Goal: Task Accomplishment & Management: Manage account settings

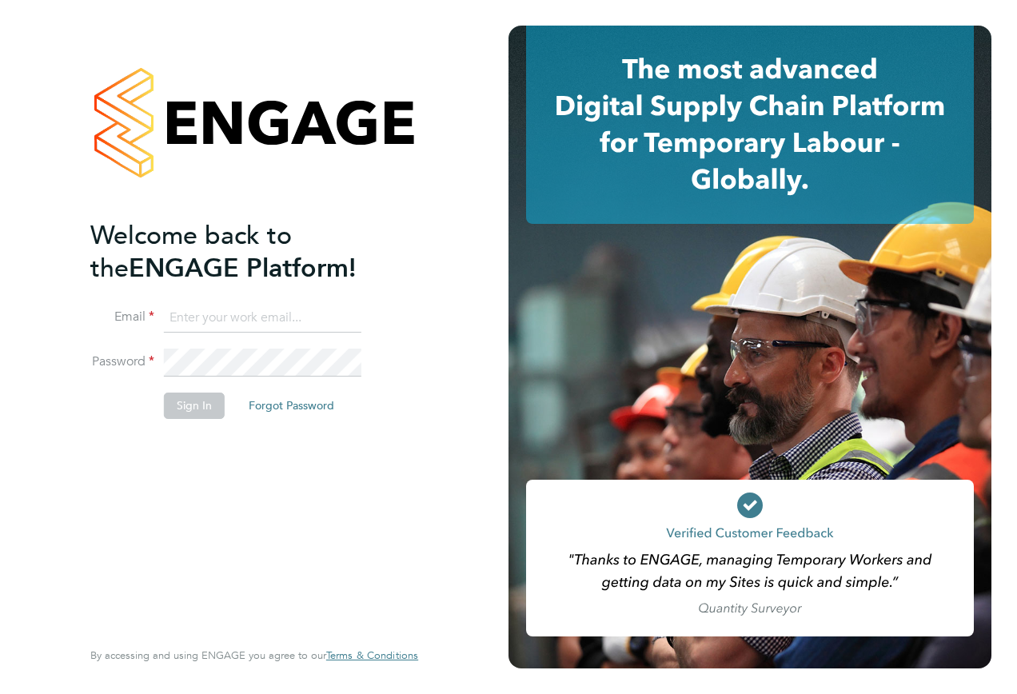
click at [212, 311] on input at bounding box center [263, 318] width 198 height 29
type input "[PERSON_NAME][EMAIL_ADDRESS][PERSON_NAME][PERSON_NAME][DOMAIN_NAME]"
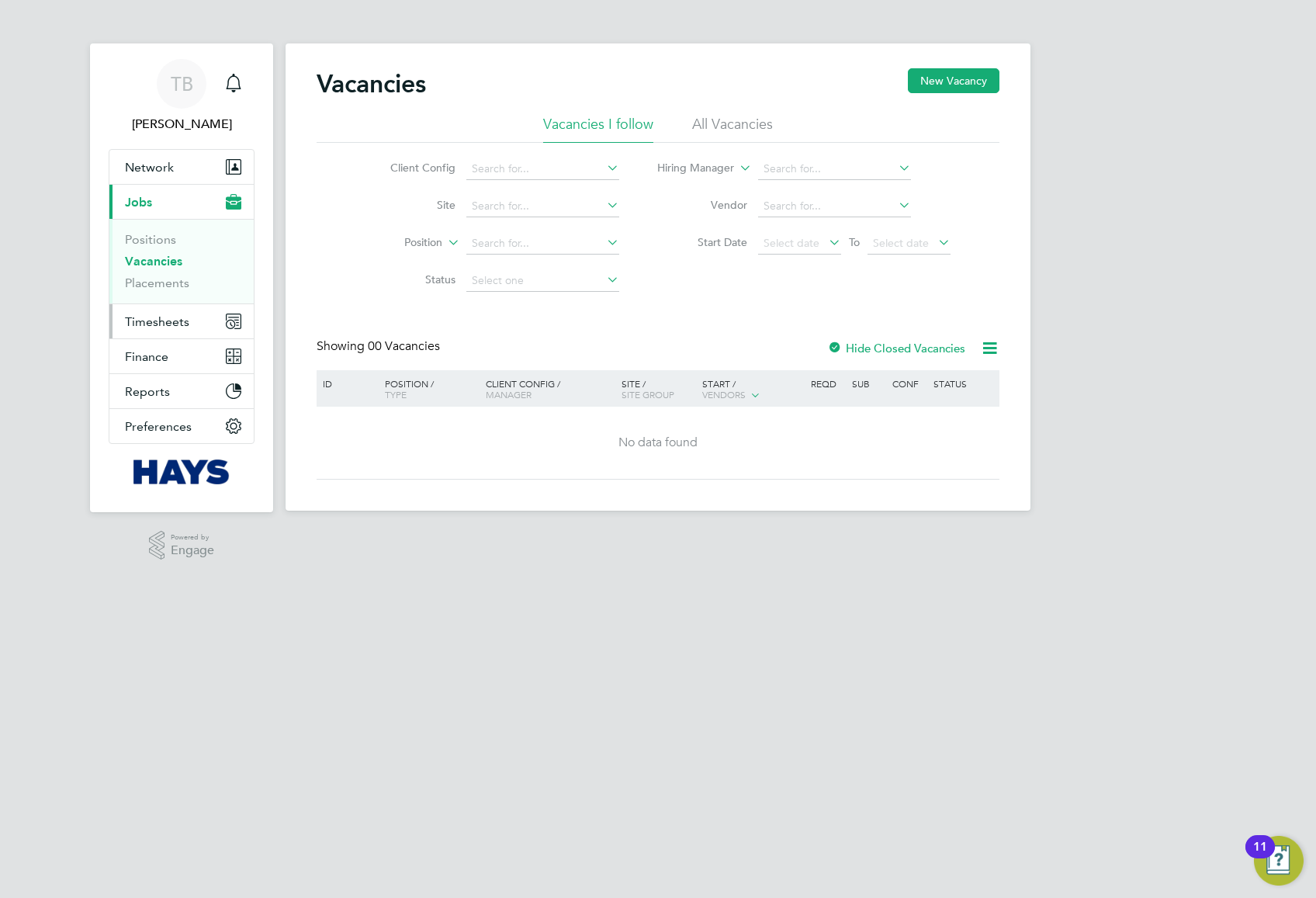
click at [161, 312] on button "Timesheets" at bounding box center [181, 320] width 145 height 34
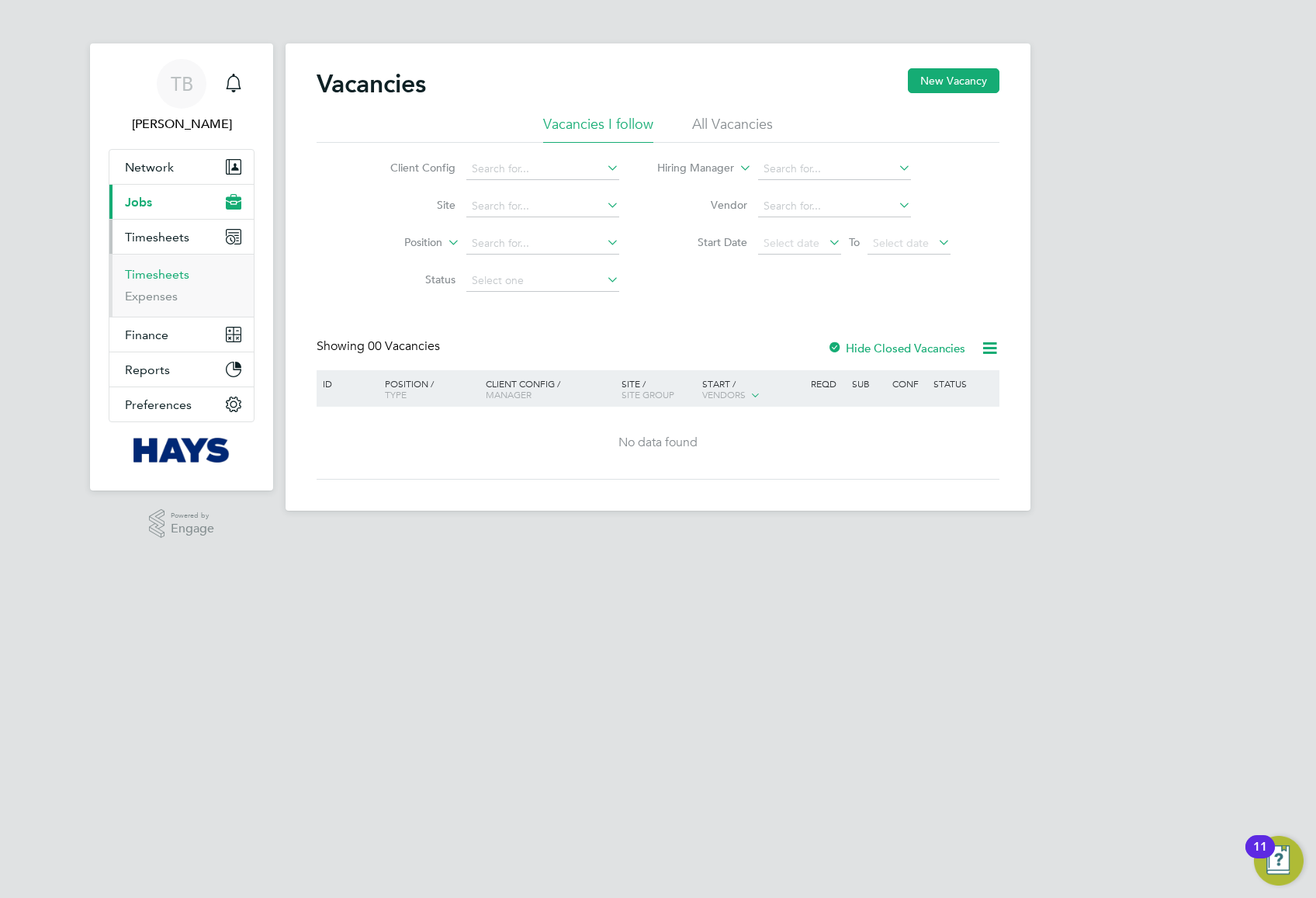
click at [163, 277] on link "Timesheets" at bounding box center [157, 274] width 64 height 15
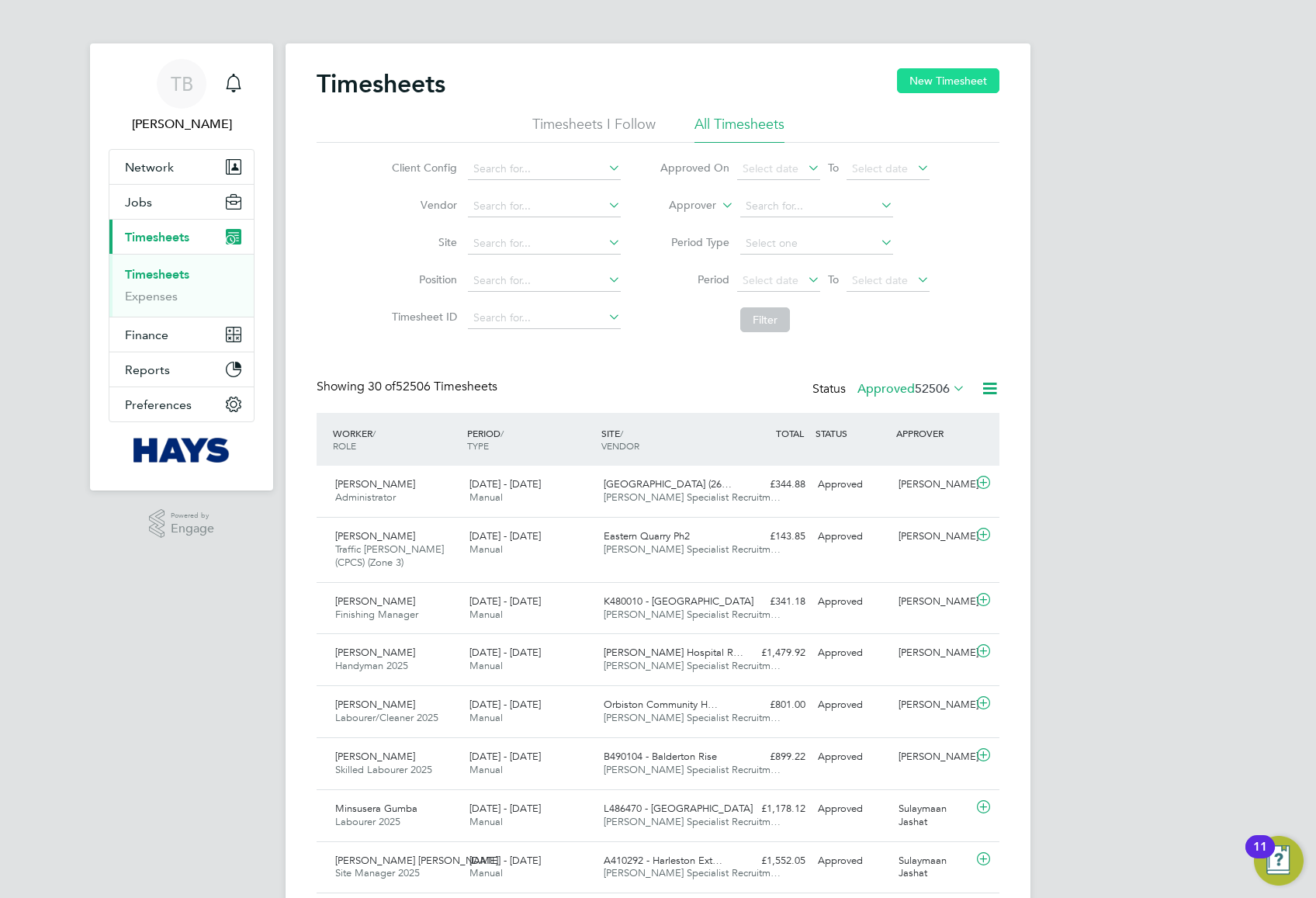
click at [969, 79] on button "New Timesheet" at bounding box center [948, 81] width 103 height 25
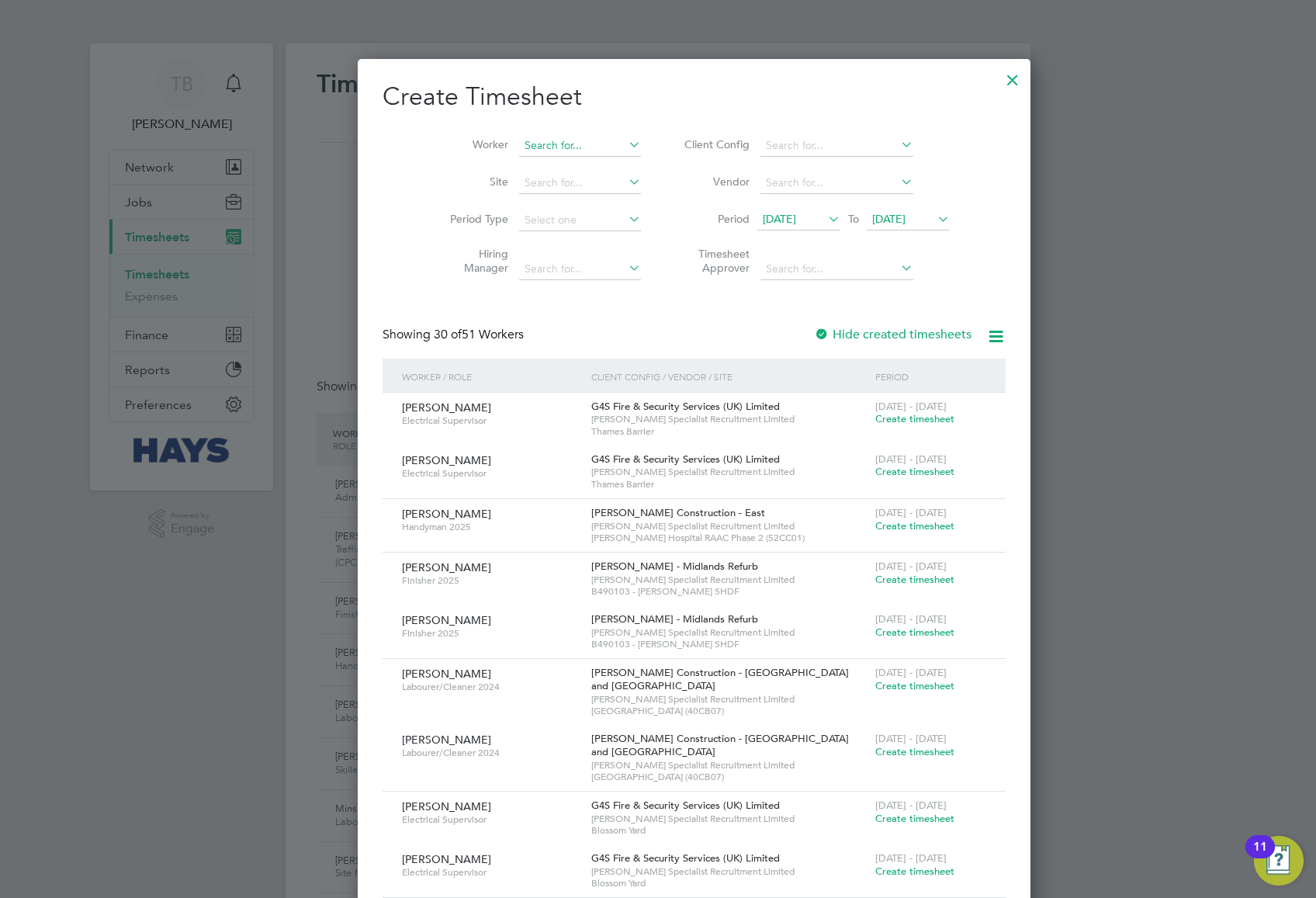
click at [519, 138] on input at bounding box center [580, 146] width 122 height 21
click at [536, 165] on li "Cosmin Gheorghe D avid" at bounding box center [567, 167] width 169 height 21
type input "Cosmin Gheorghe David"
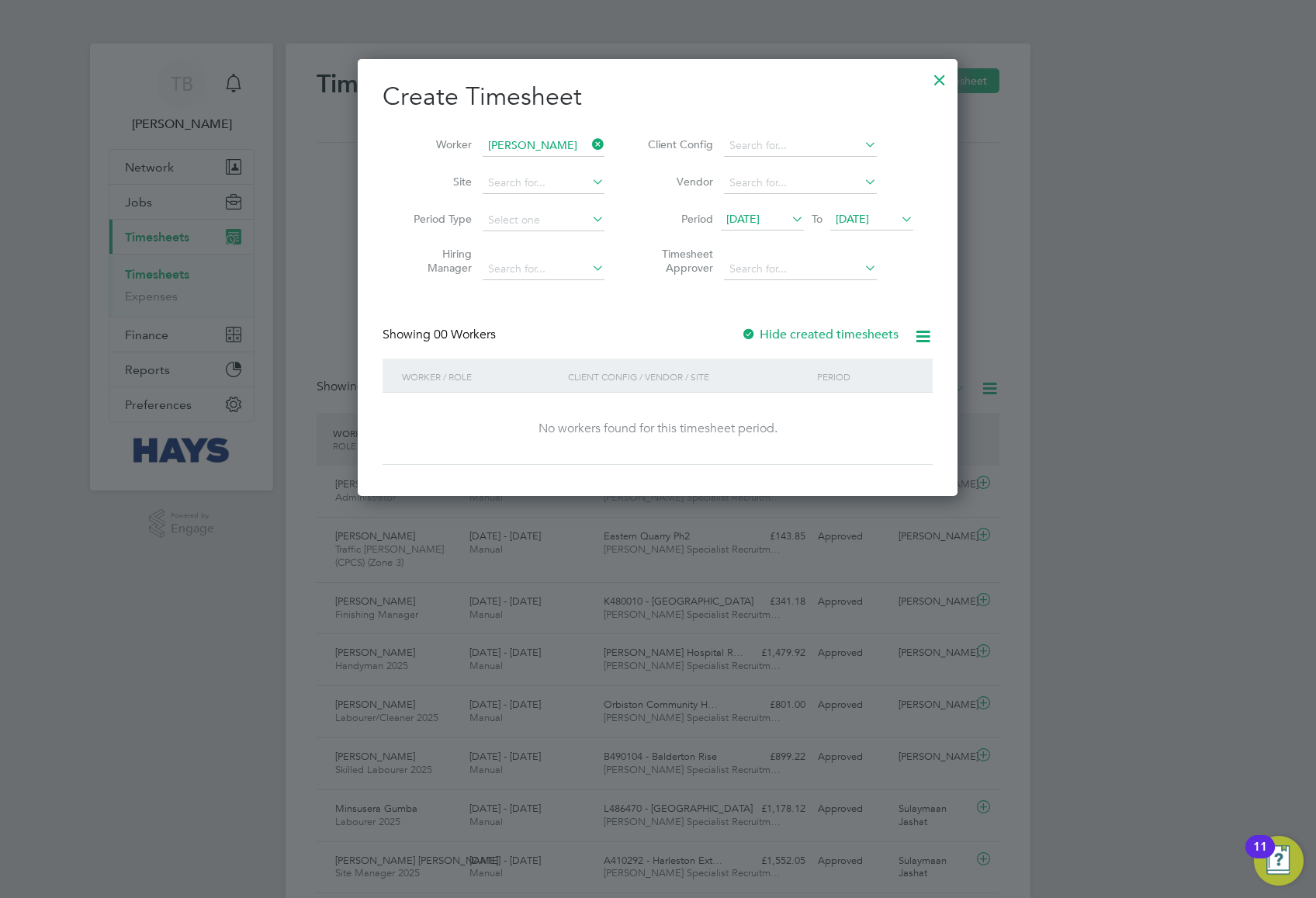
click at [757, 331] on div at bounding box center [749, 335] width 16 height 16
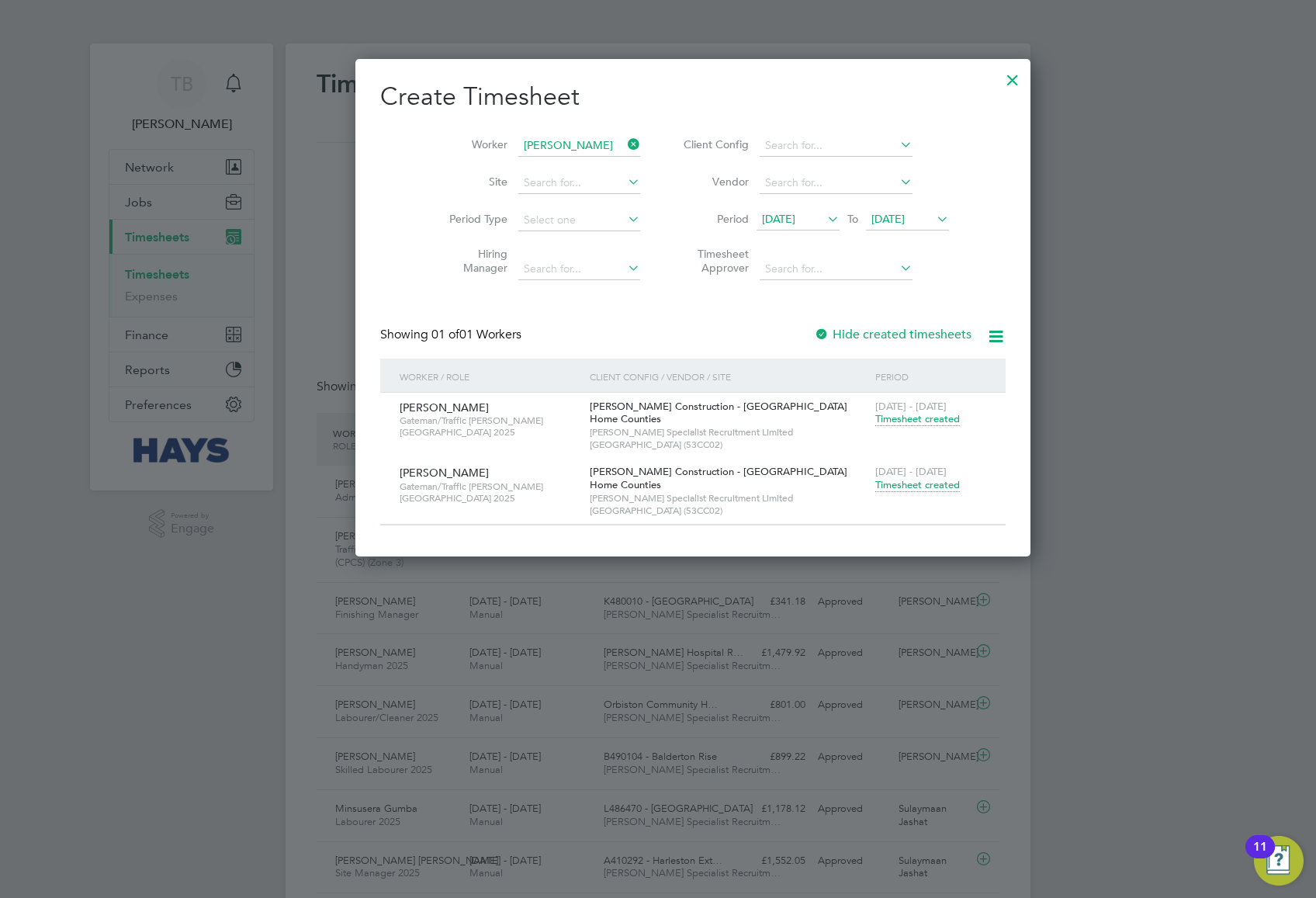
click at [875, 487] on span "Timesheet created" at bounding box center [917, 485] width 84 height 14
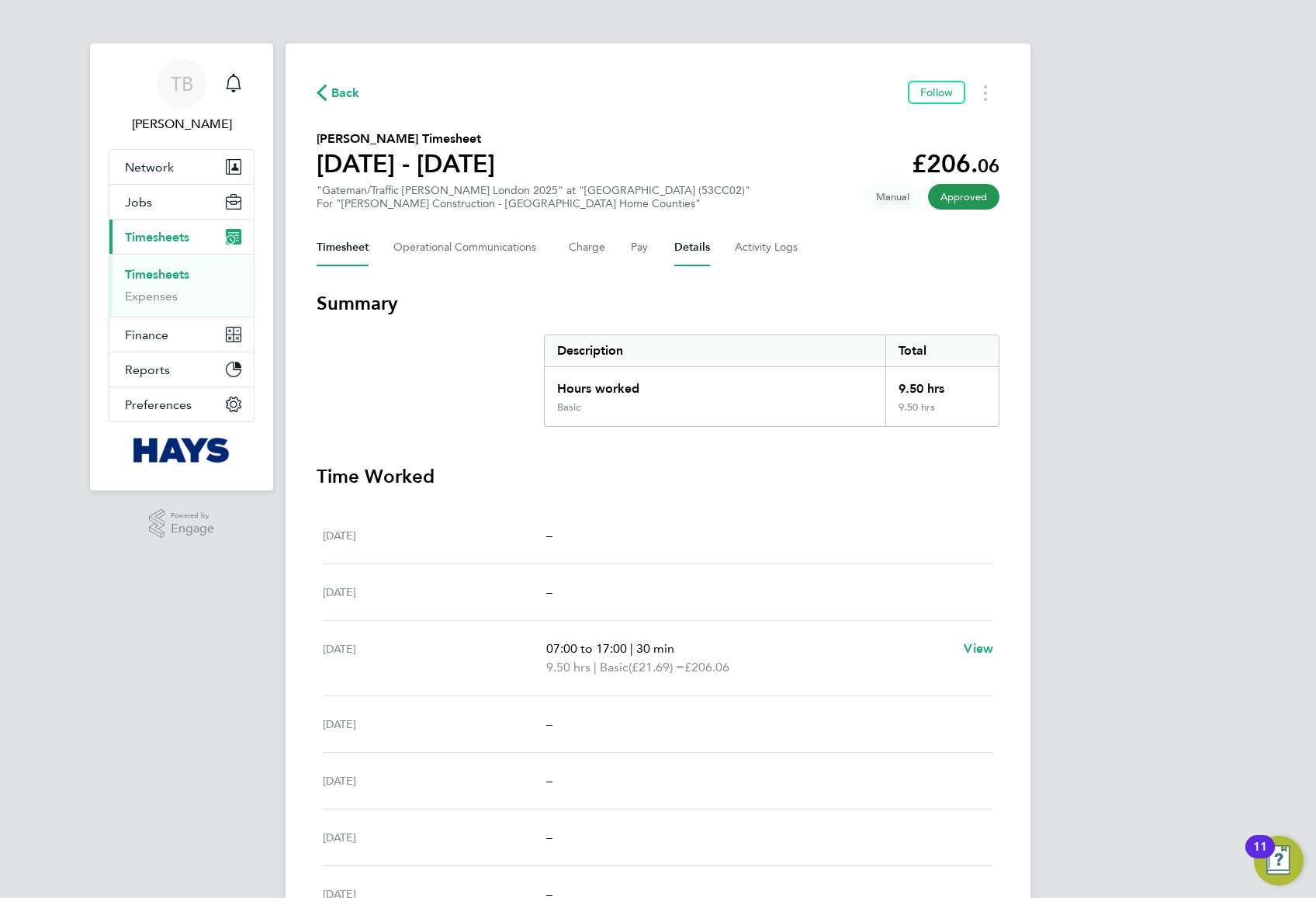
click at [689, 249] on button "Details" at bounding box center [692, 248] width 36 height 37
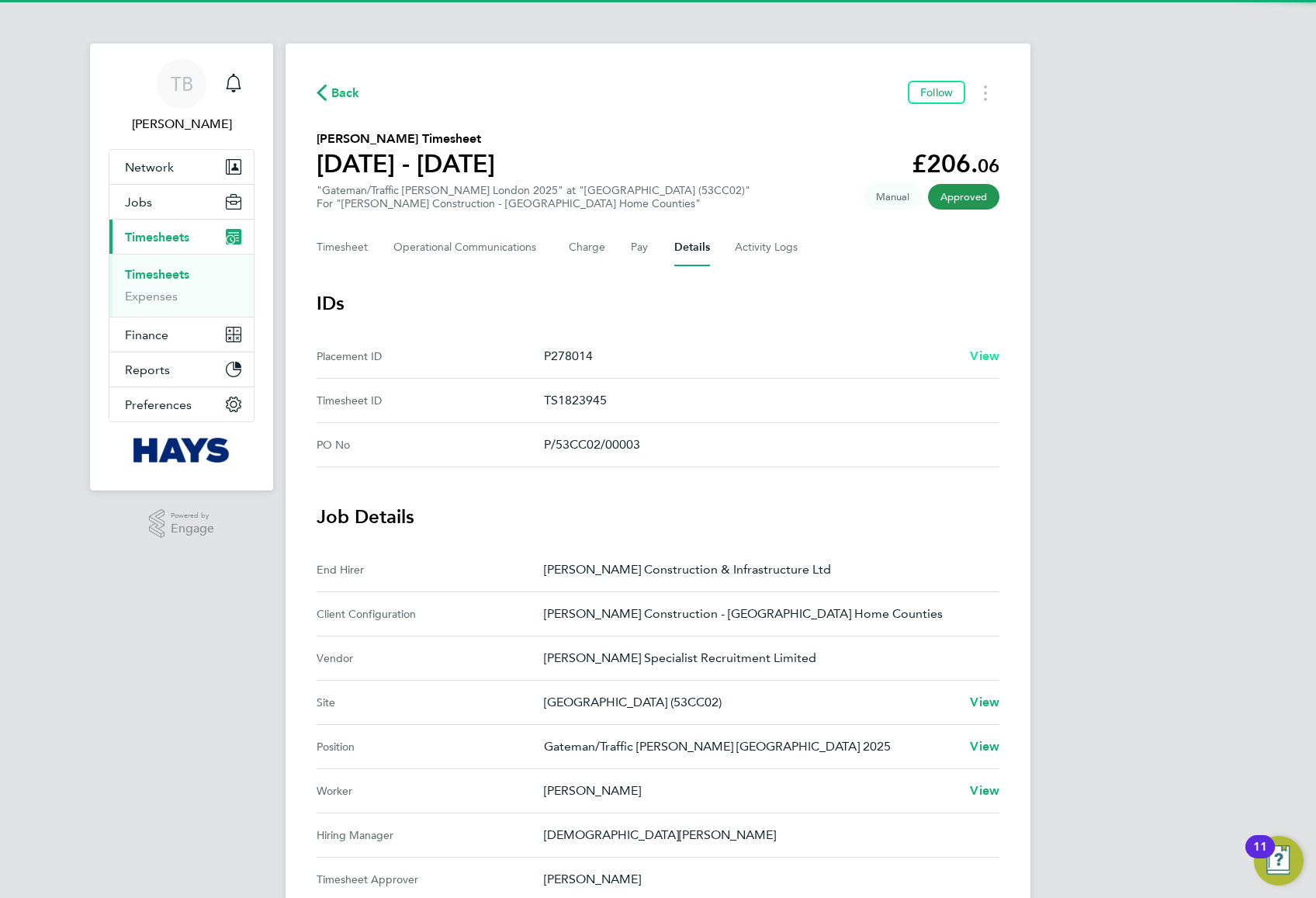
click at [988, 347] on link "View" at bounding box center [985, 355] width 29 height 18
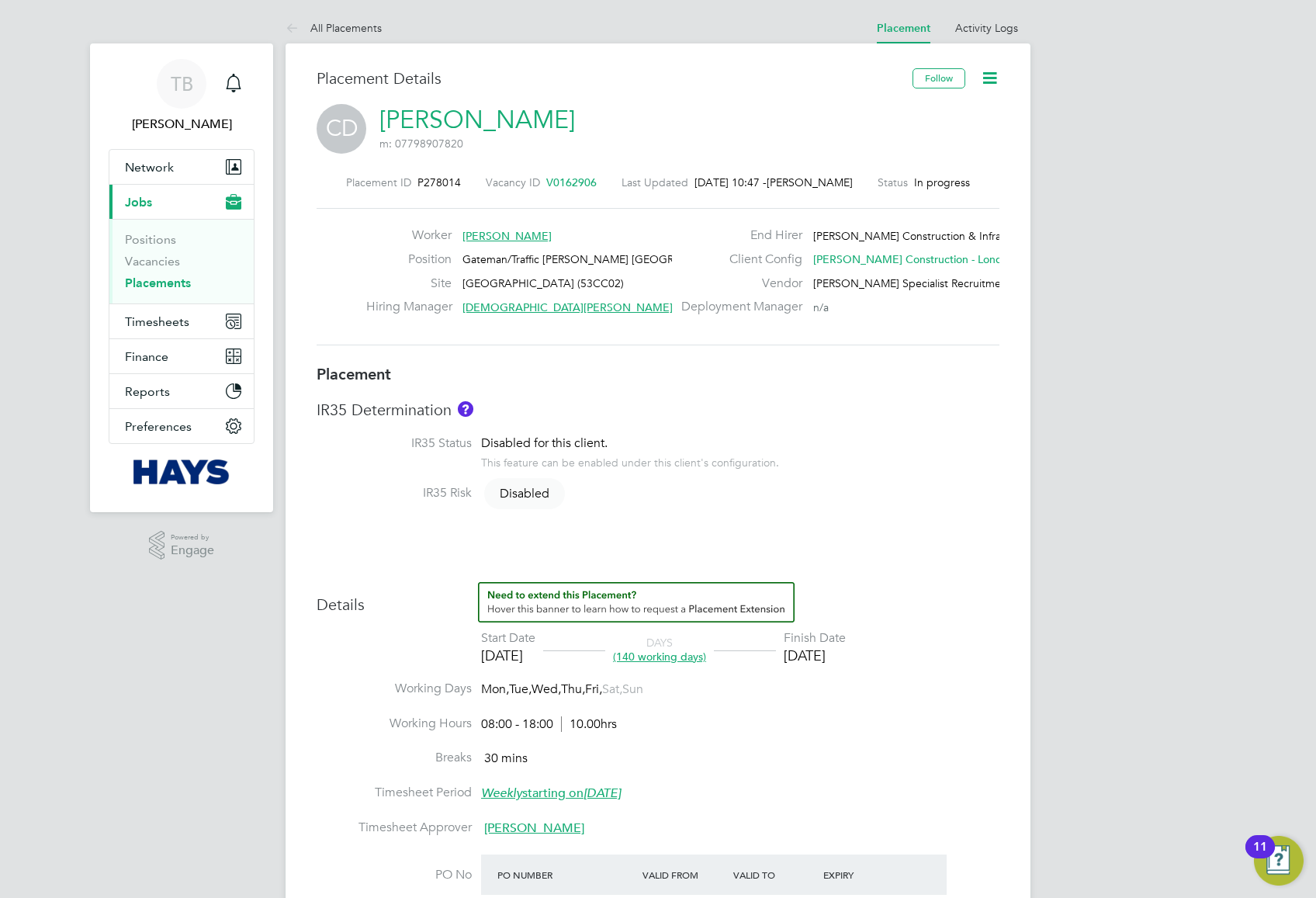
click at [982, 83] on icon at bounding box center [990, 78] width 19 height 19
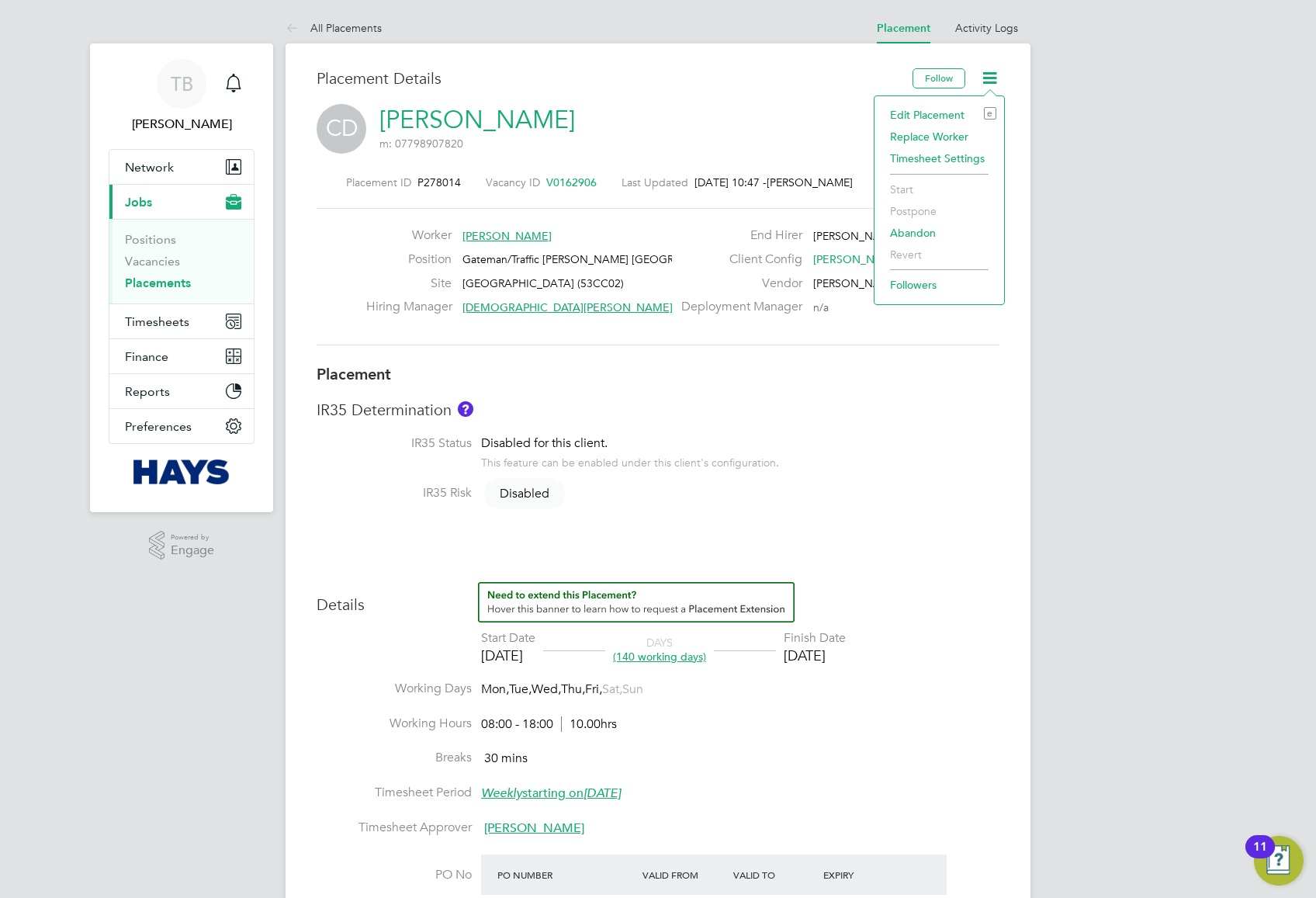
click at [935, 115] on li "Edit Placement e" at bounding box center [939, 115] width 115 height 21
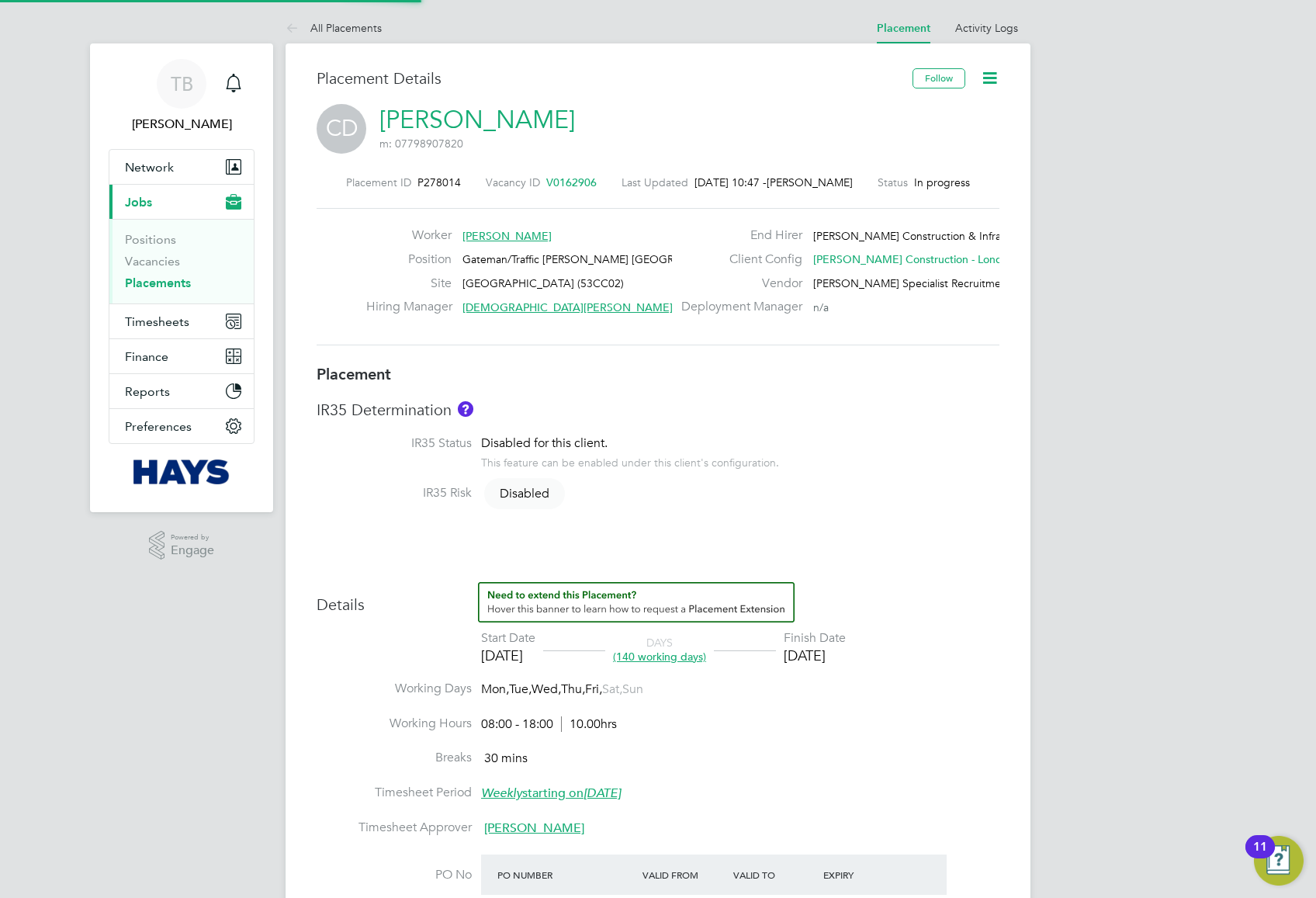
type input "[DEMOGRAPHIC_DATA][PERSON_NAME]"
type input "[PERSON_NAME]"
type input "17 Mar 2025"
type input "26 Sep 2025"
type input "08:00"
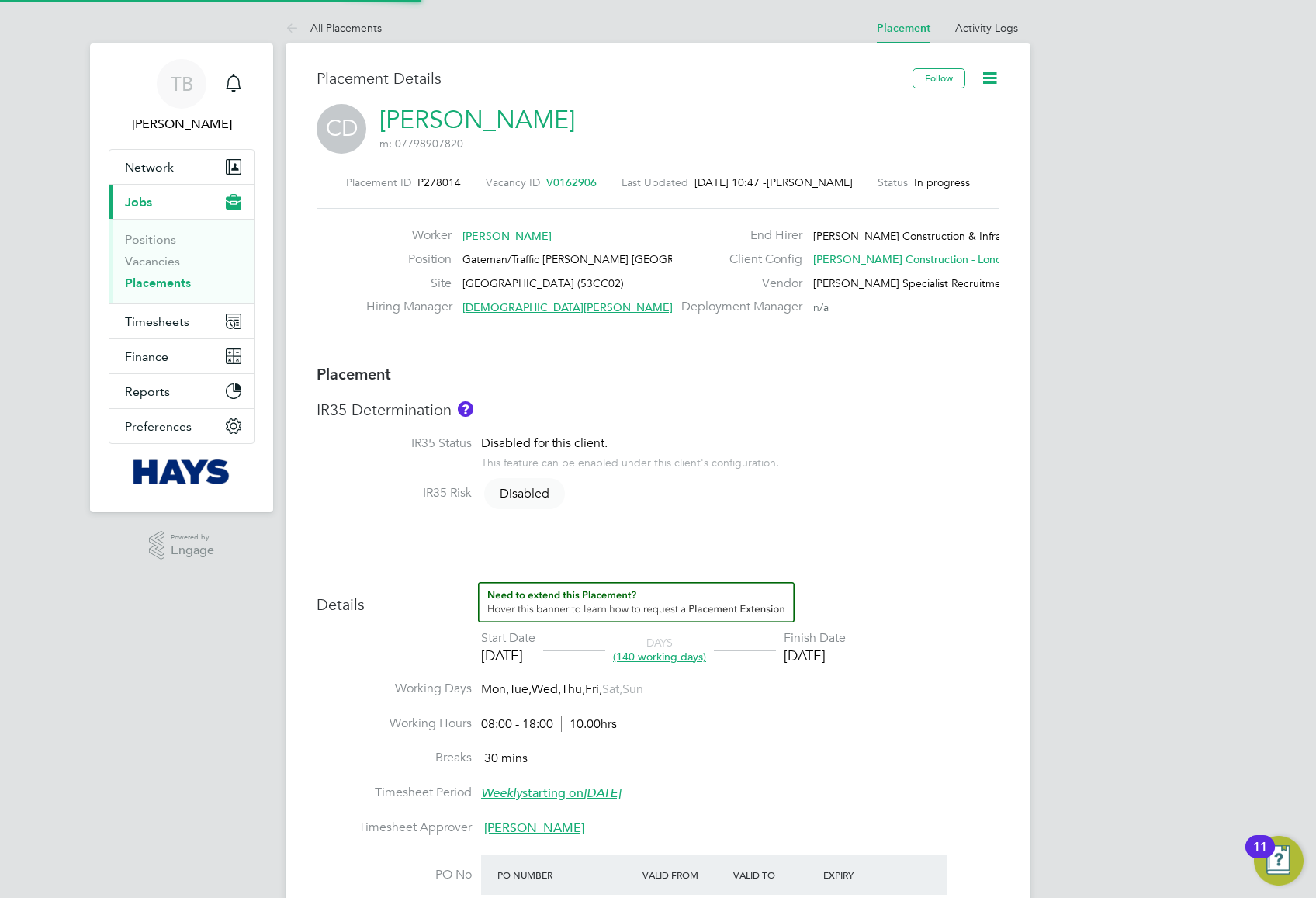
type input "18:00"
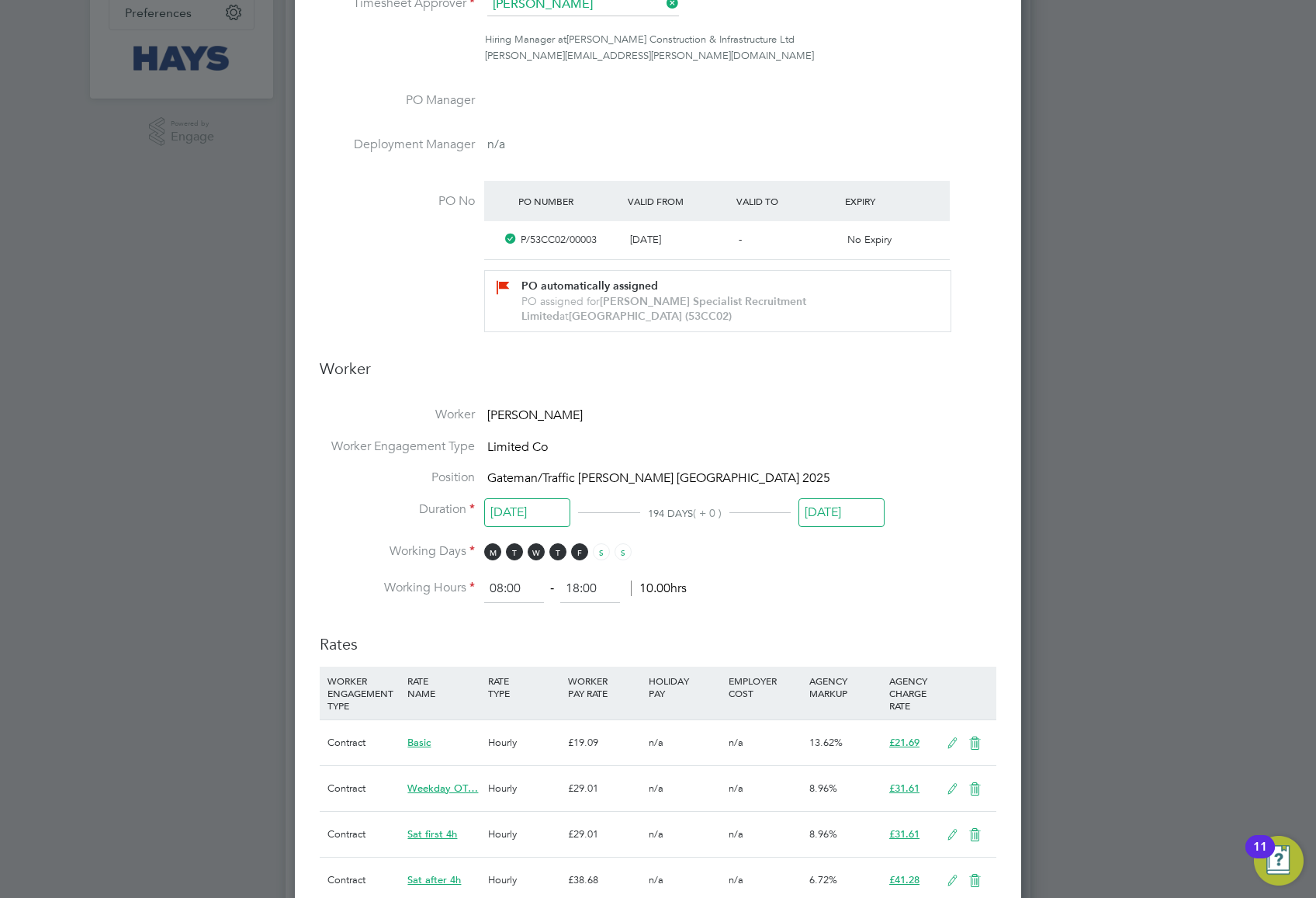
click at [827, 508] on input "26 Sep 2025" at bounding box center [841, 513] width 86 height 29
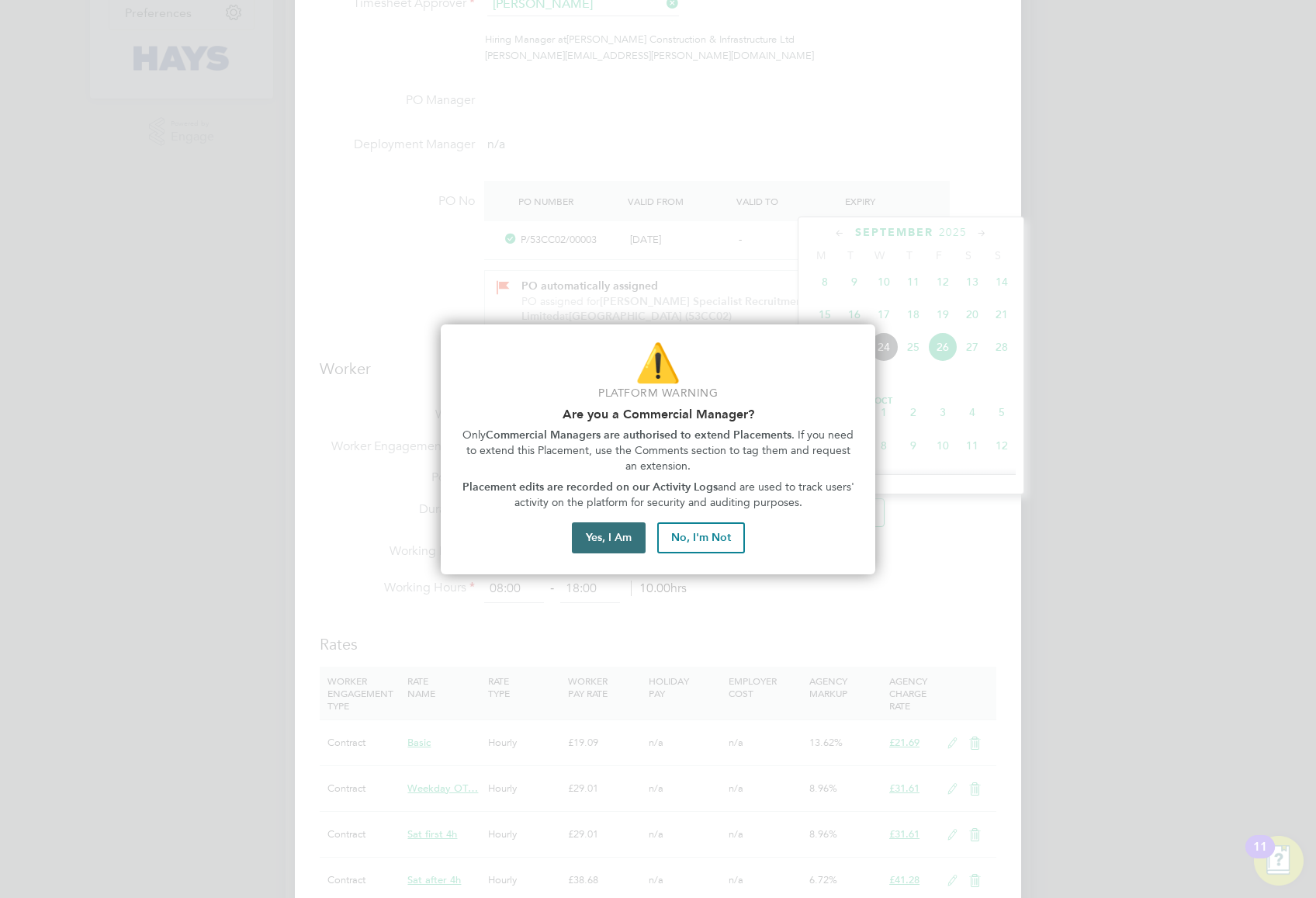
click at [603, 532] on button "Yes, I Am" at bounding box center [609, 538] width 74 height 31
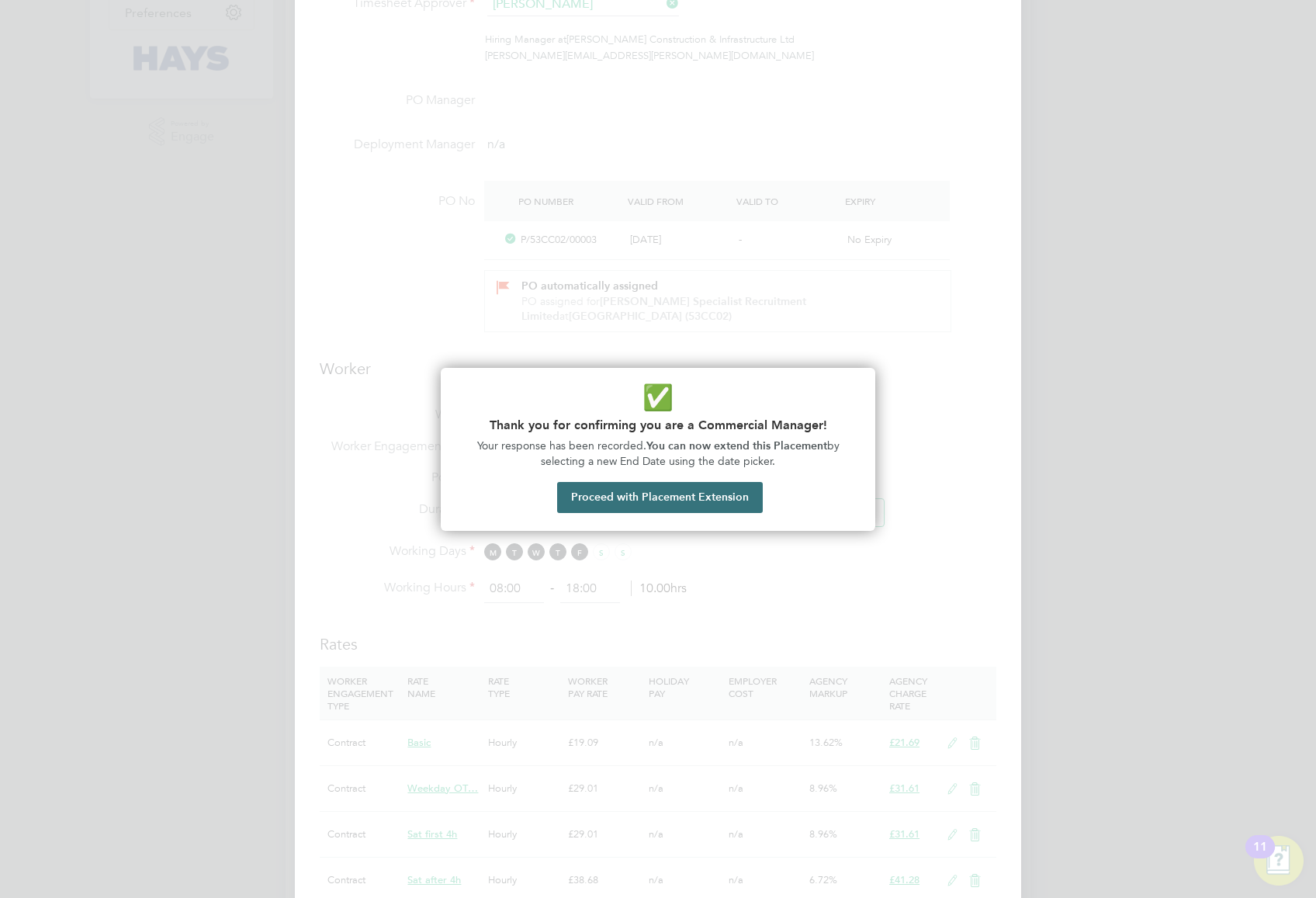
click at [649, 503] on button "Proceed with Placement Extension" at bounding box center [660, 498] width 206 height 31
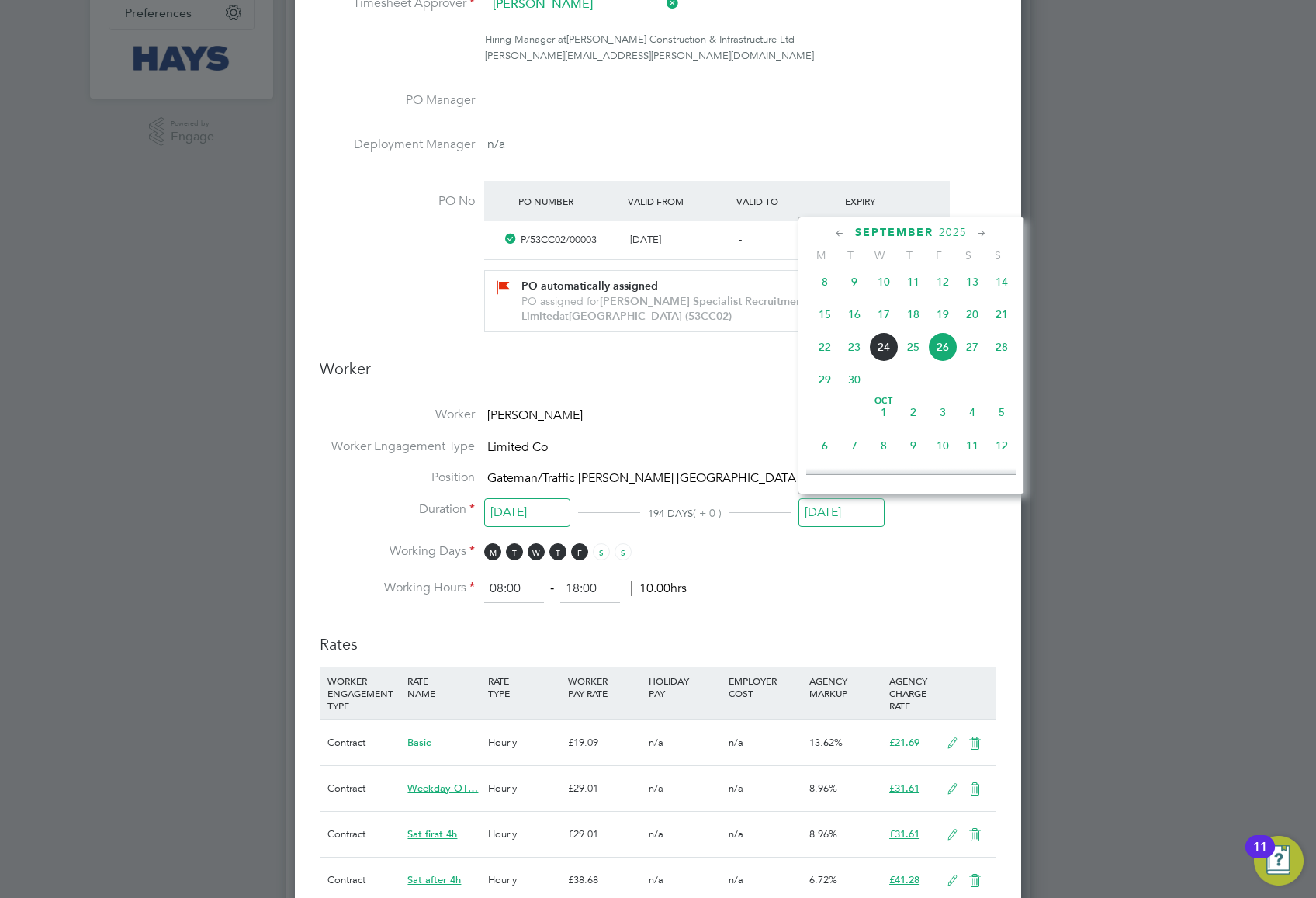
click at [944, 460] on span "10" at bounding box center [942, 446] width 29 height 29
type input "10 Oct 2025"
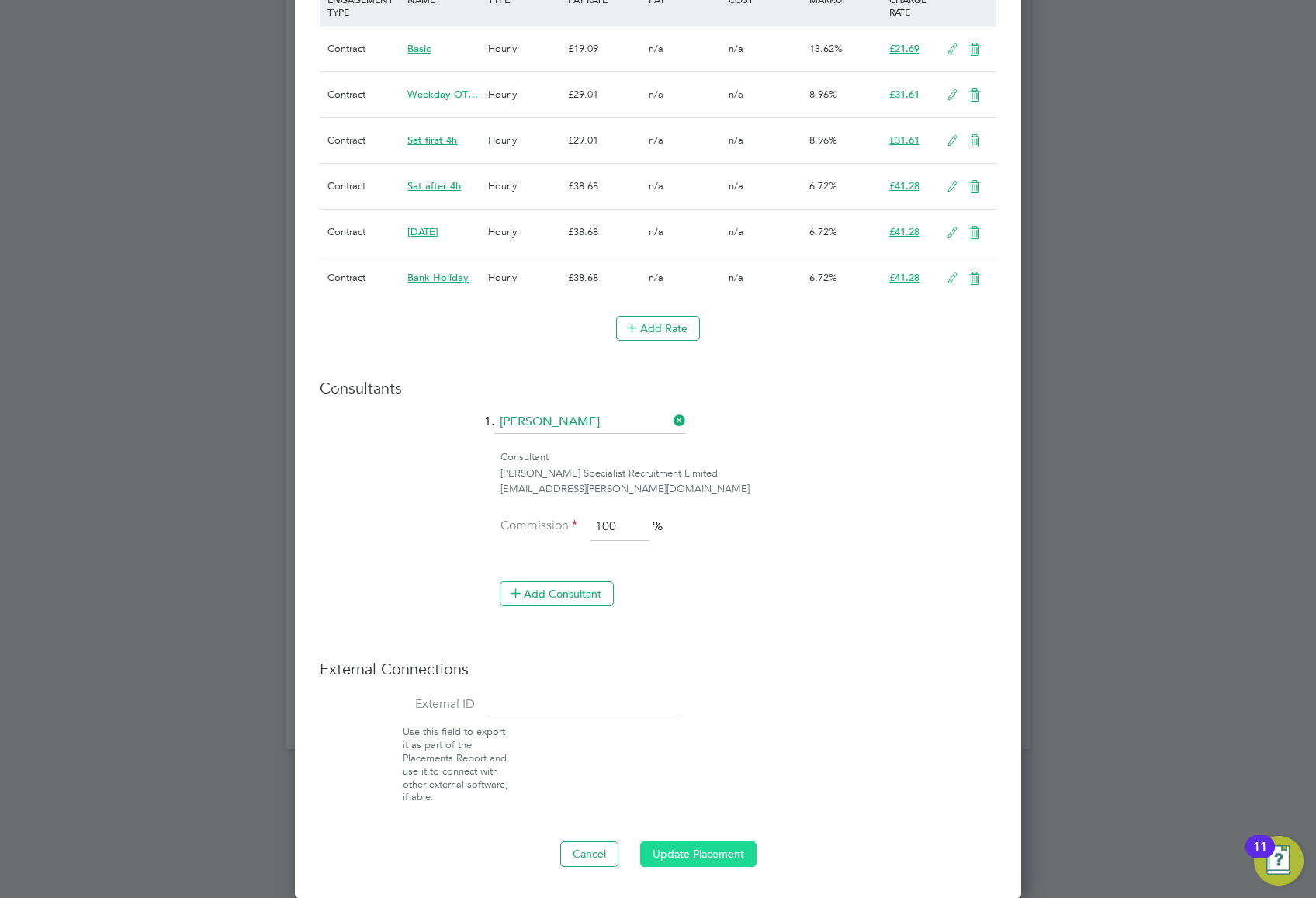
click at [675, 854] on button "Update Placement" at bounding box center [699, 854] width 116 height 25
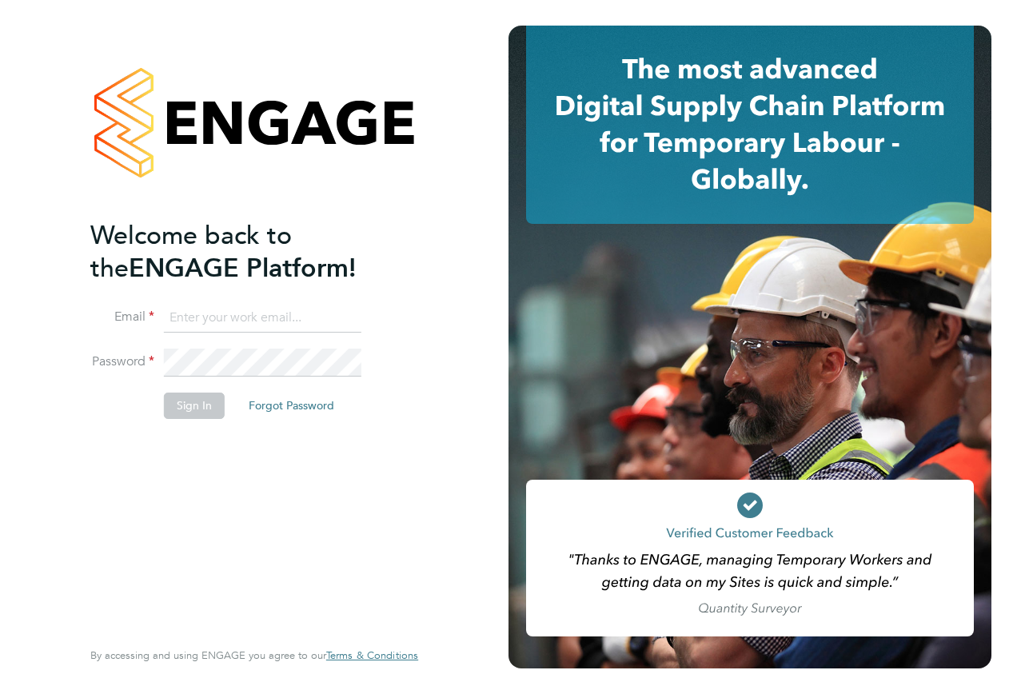
click at [227, 311] on input at bounding box center [263, 318] width 198 height 29
type input "[PERSON_NAME][EMAIL_ADDRESS][PERSON_NAME][PERSON_NAME][DOMAIN_NAME]"
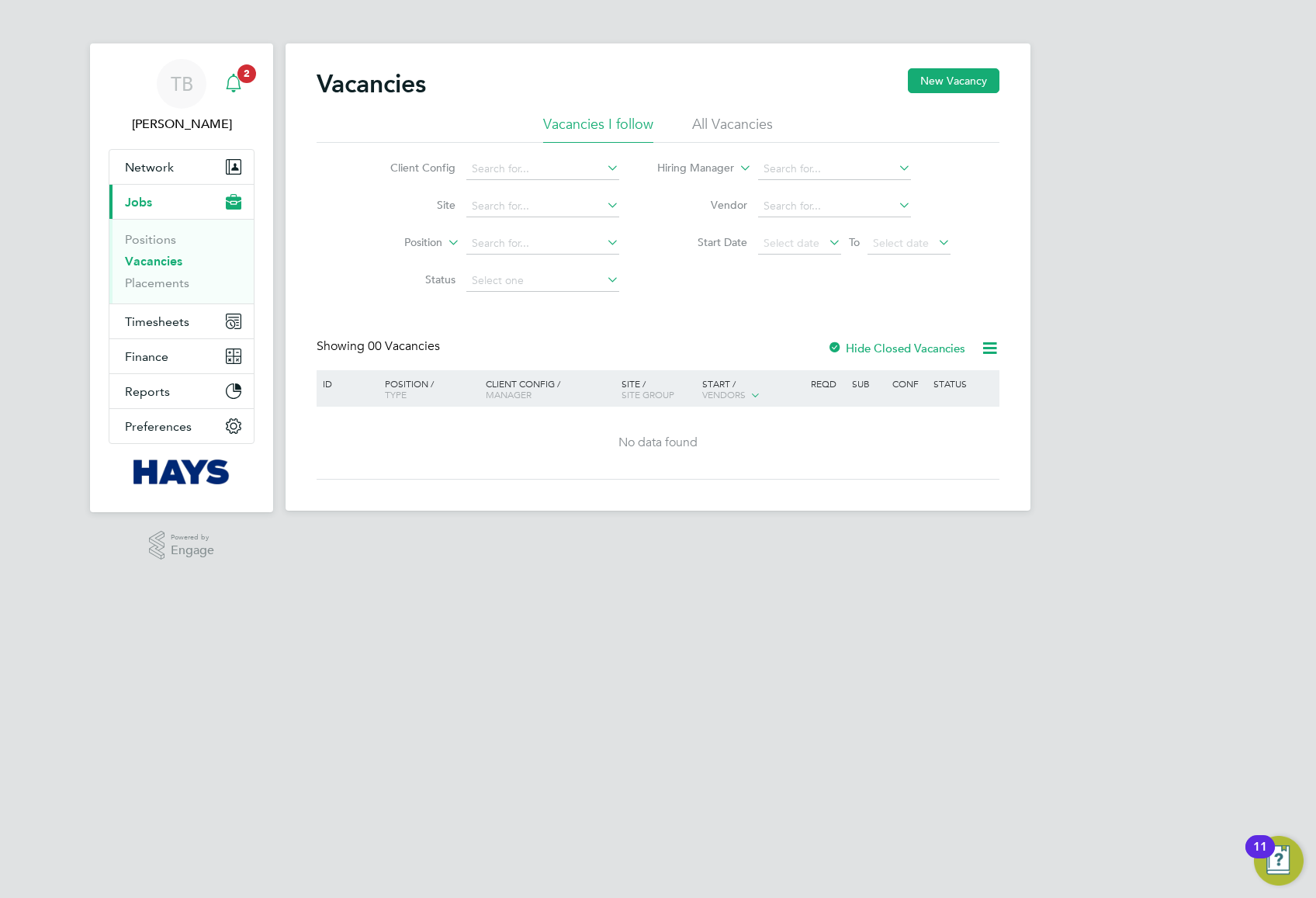
click at [233, 81] on icon "Main navigation" at bounding box center [233, 83] width 18 height 18
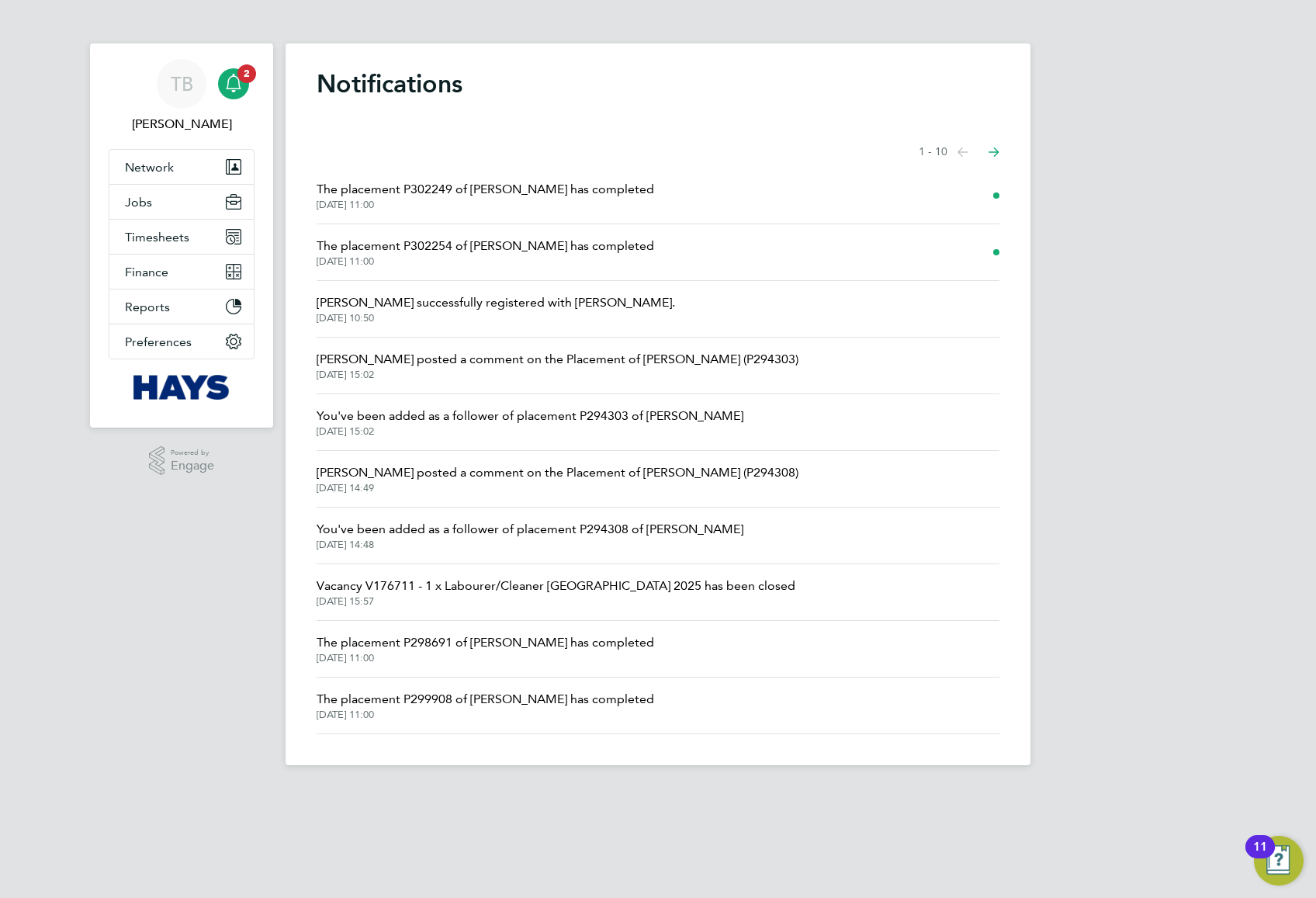
click at [513, 243] on span "The placement P302254 of [PERSON_NAME] has completed" at bounding box center [485, 246] width 338 height 18
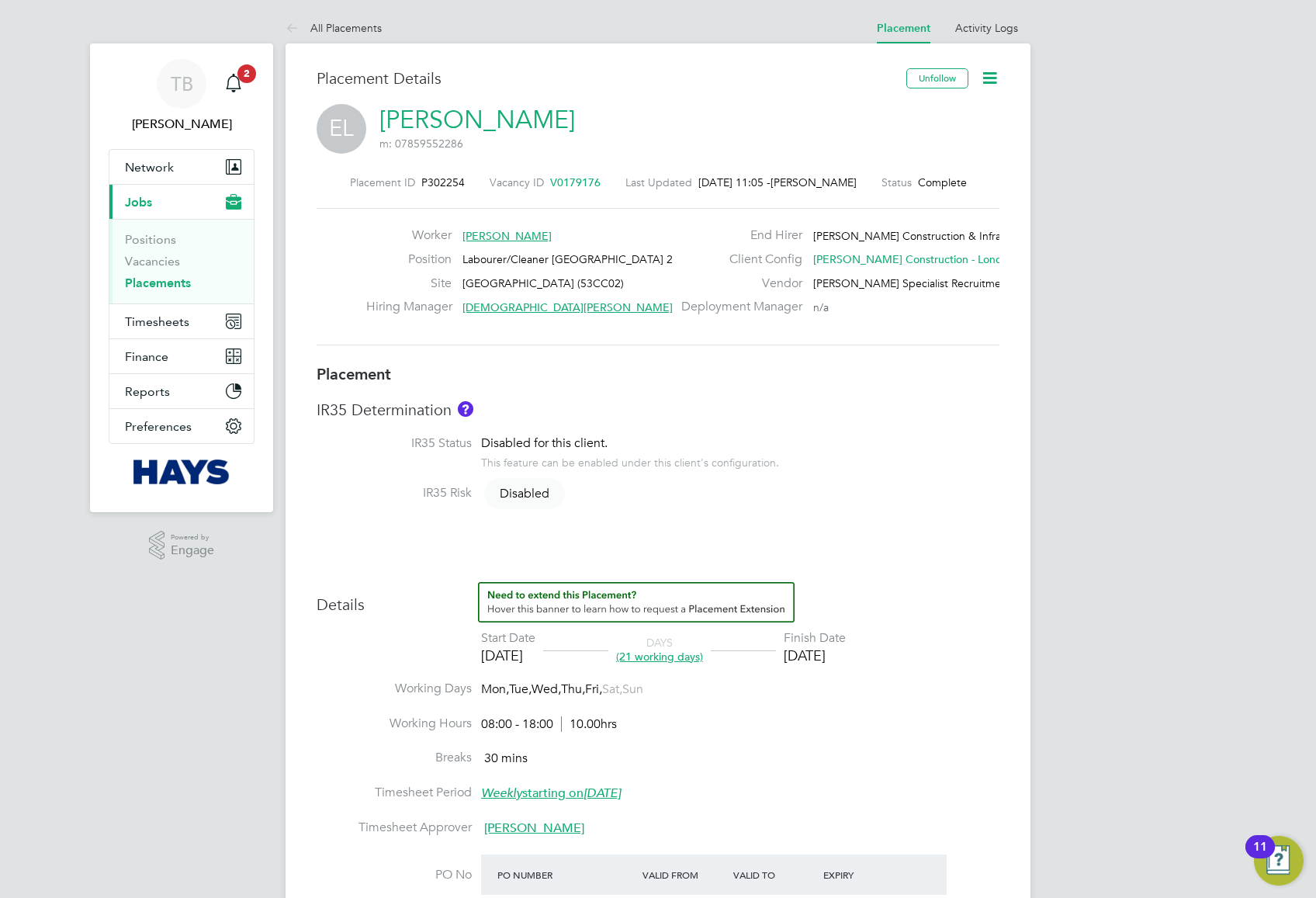
click at [994, 76] on icon at bounding box center [990, 78] width 19 height 19
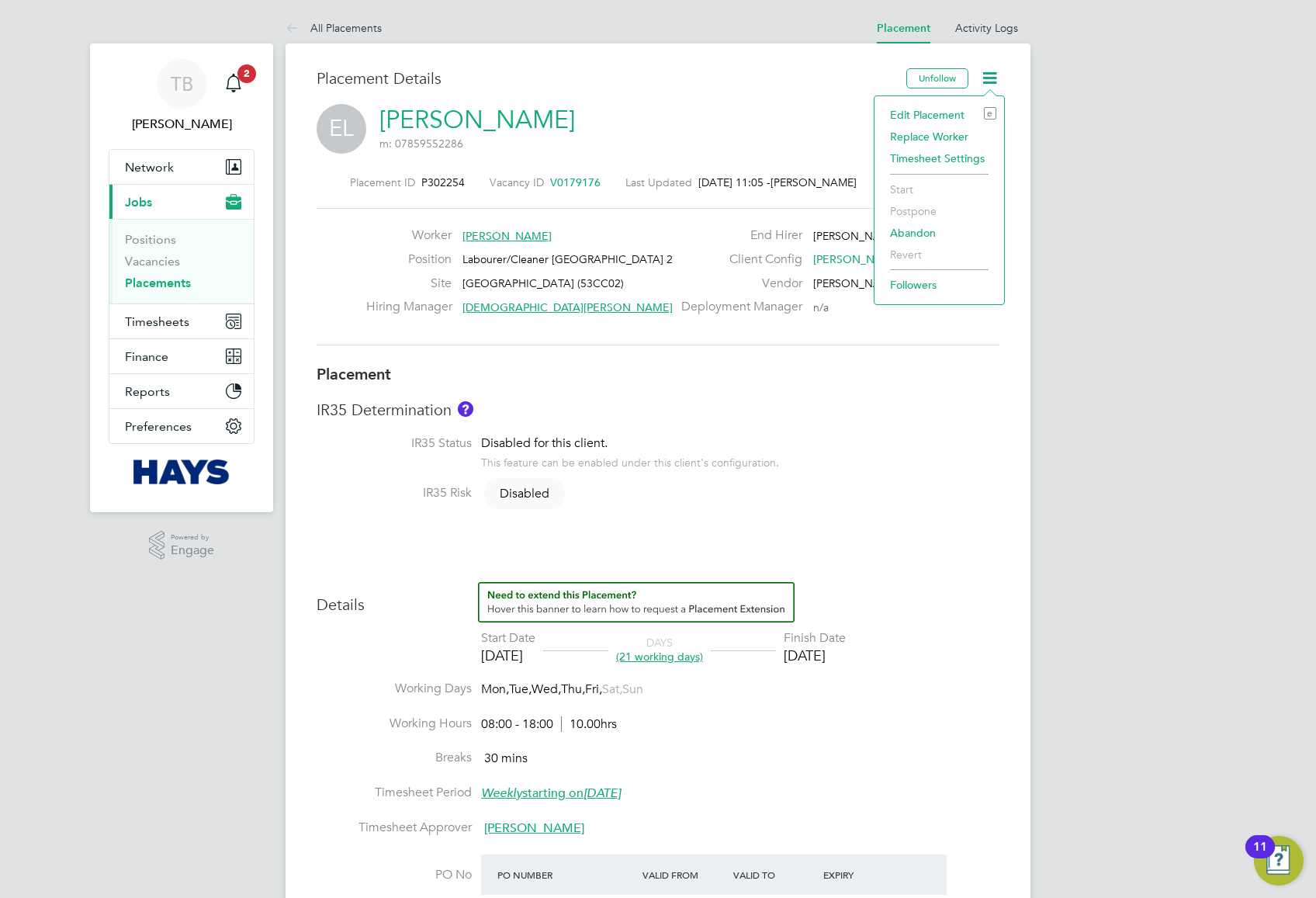
click at [927, 115] on li "Edit Placement e" at bounding box center [939, 115] width 115 height 21
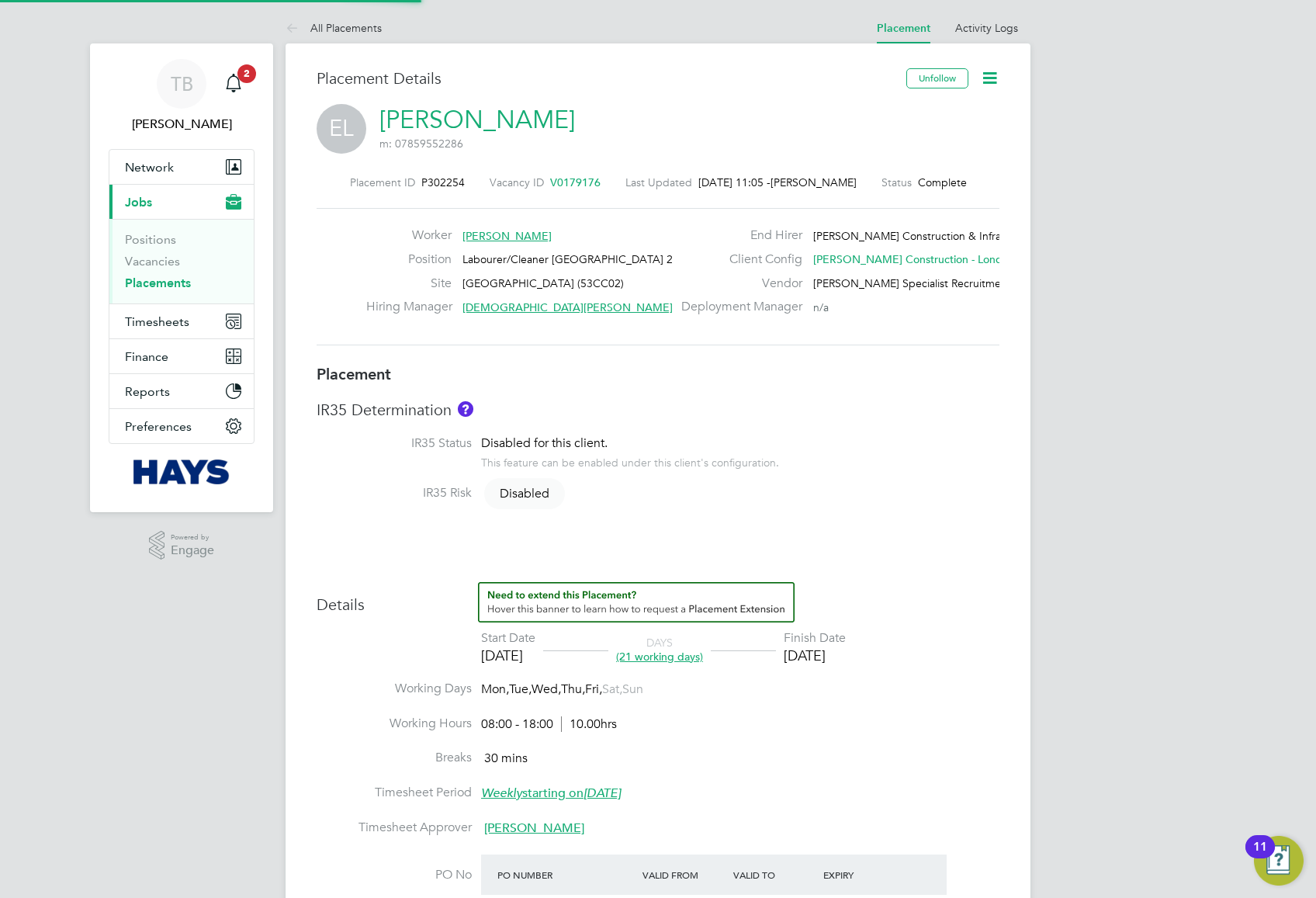
type input "[DEMOGRAPHIC_DATA][PERSON_NAME]"
type input "[PERSON_NAME]"
type input "[DATE]"
type input "08:00"
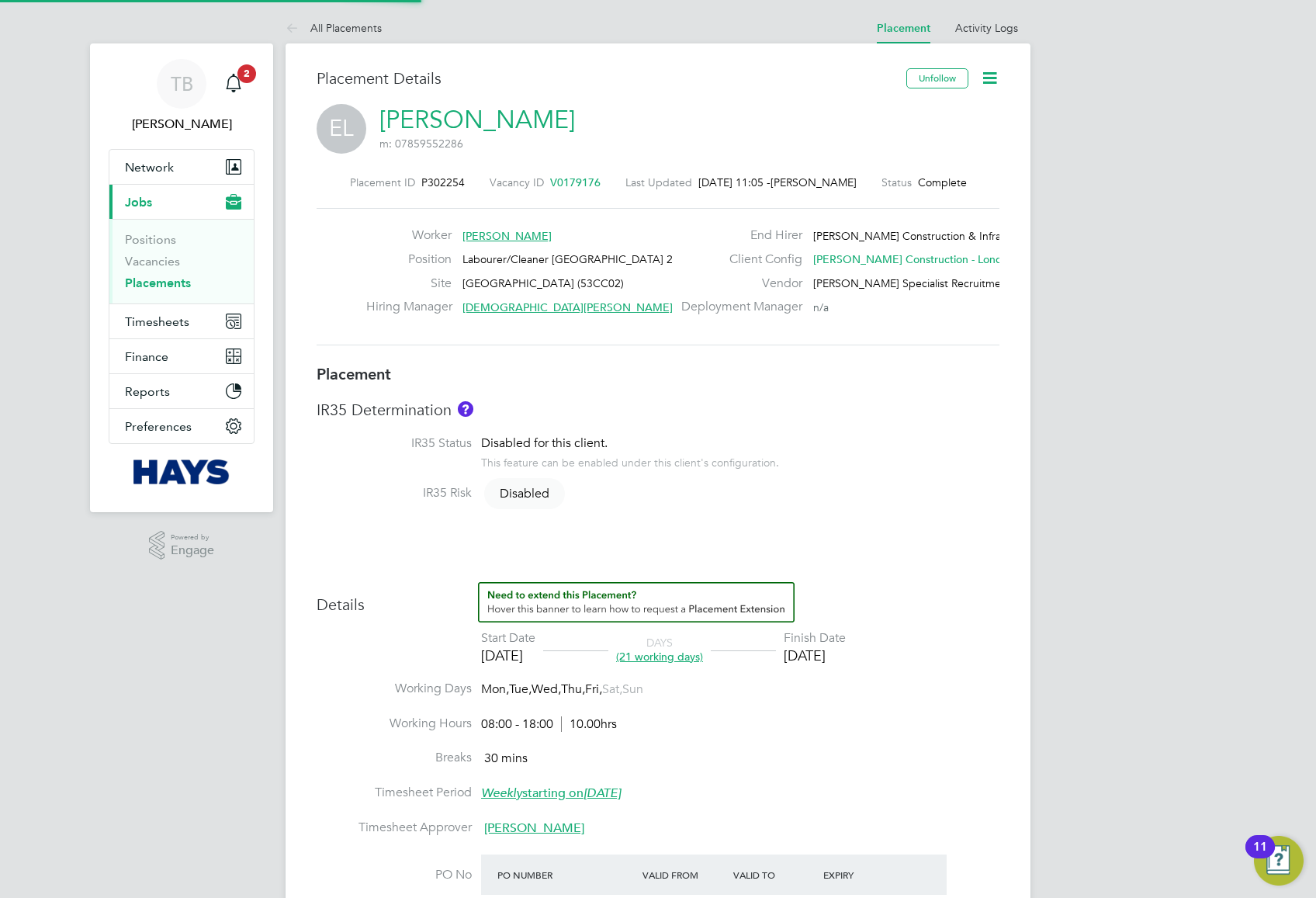
type input "18:00"
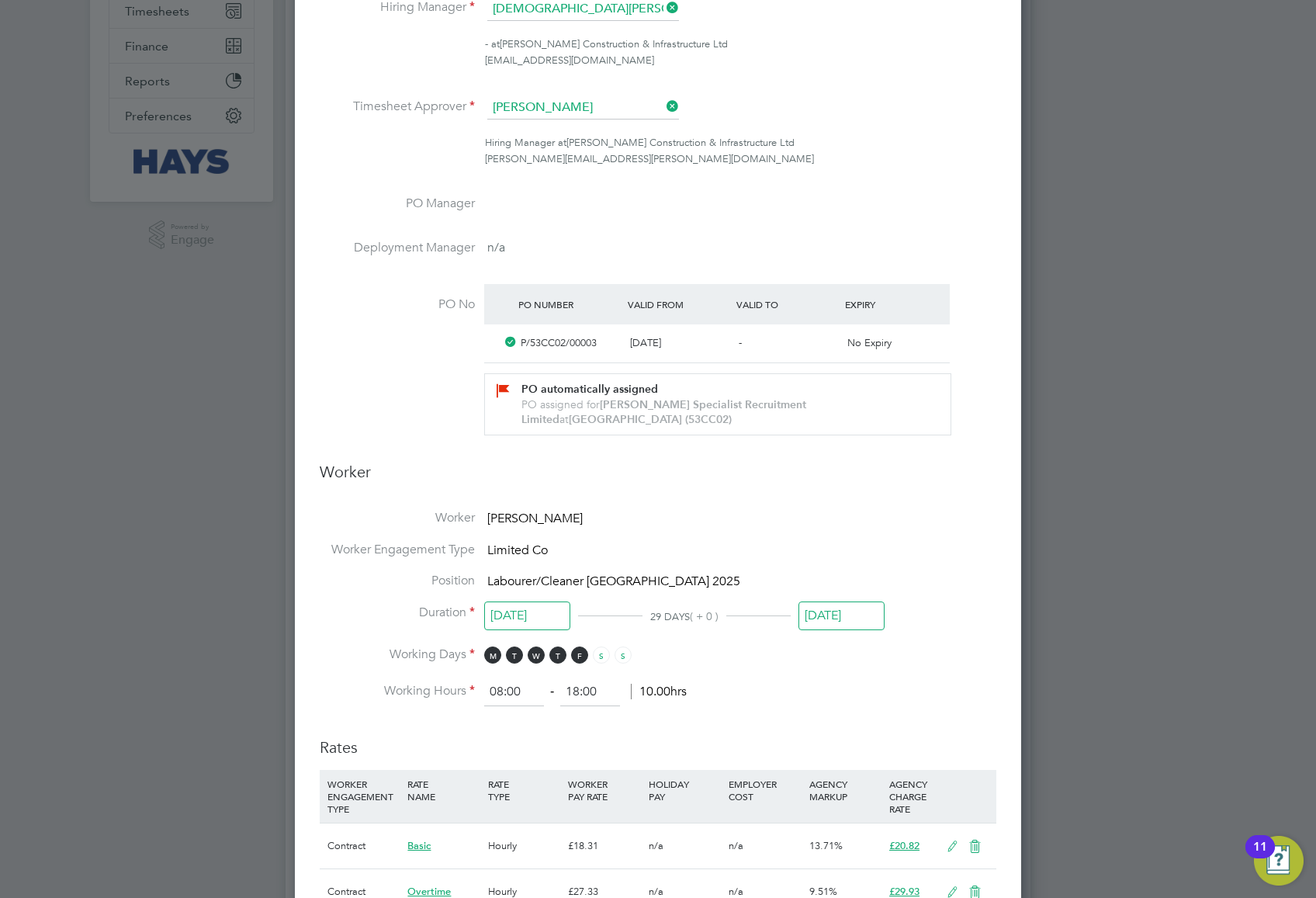
click at [826, 619] on input "[DATE]" at bounding box center [841, 616] width 86 height 29
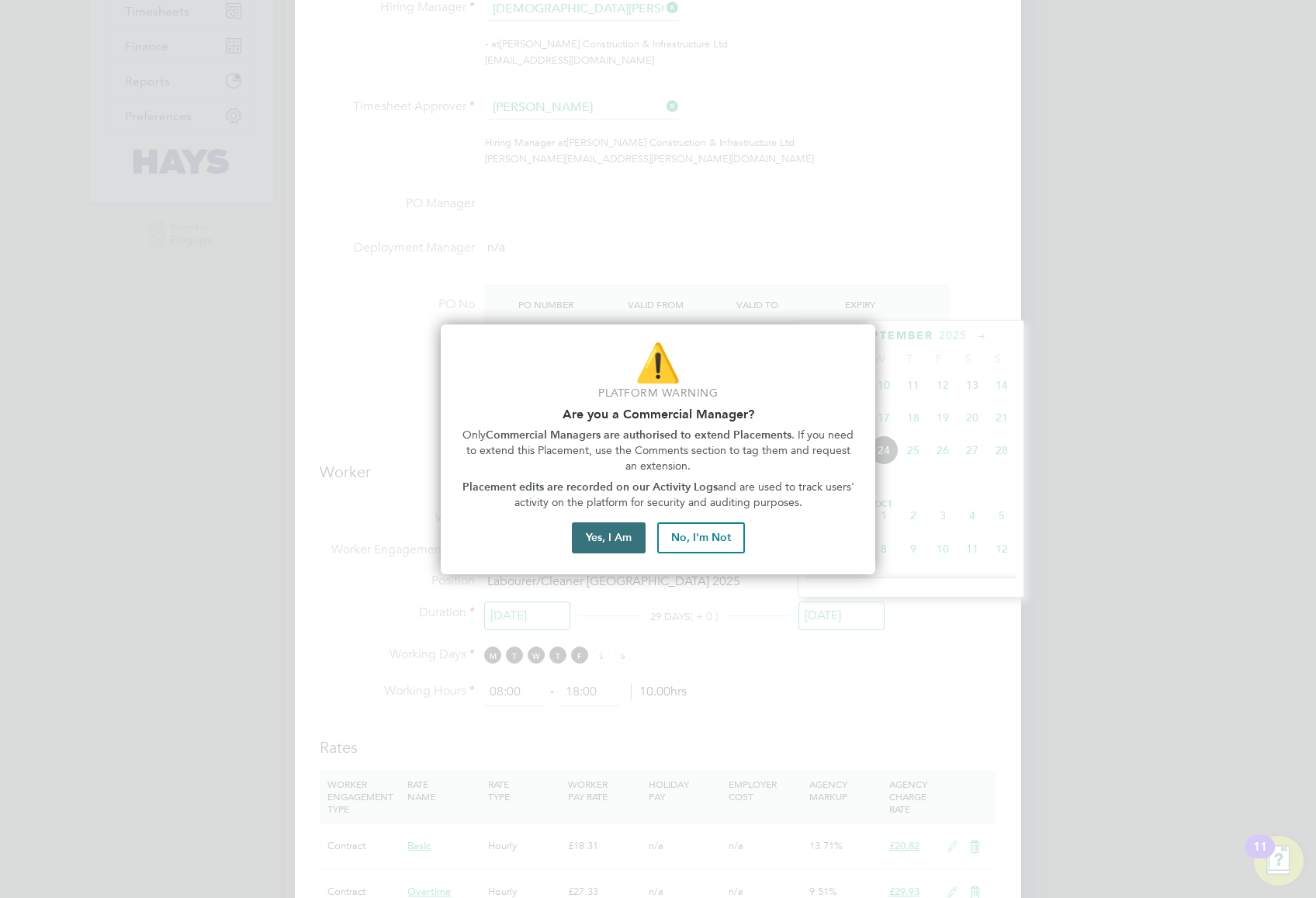
click at [614, 545] on button "Yes, I Am" at bounding box center [609, 538] width 74 height 31
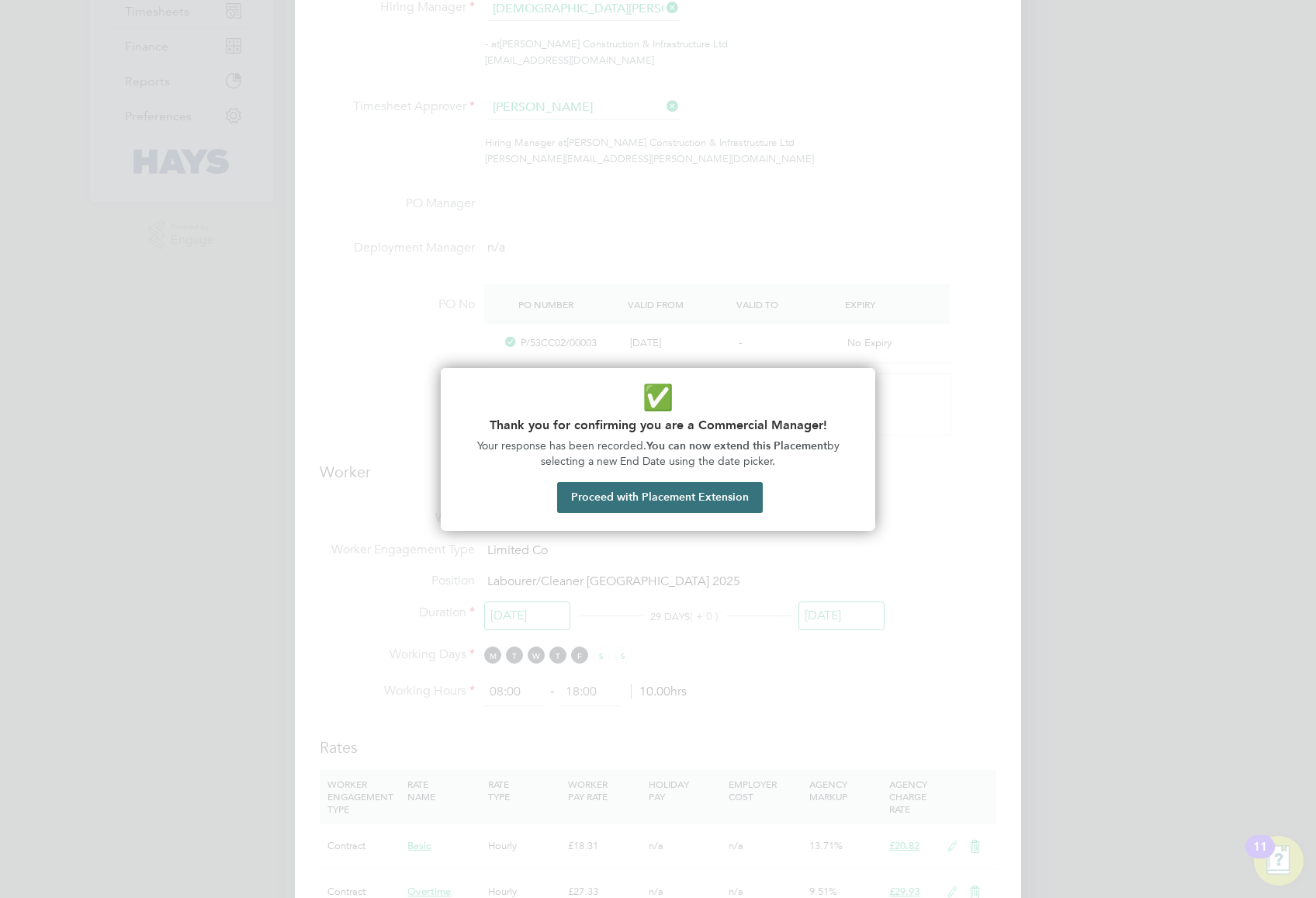
click at [689, 503] on button "Proceed with Placement Extension" at bounding box center [660, 498] width 206 height 31
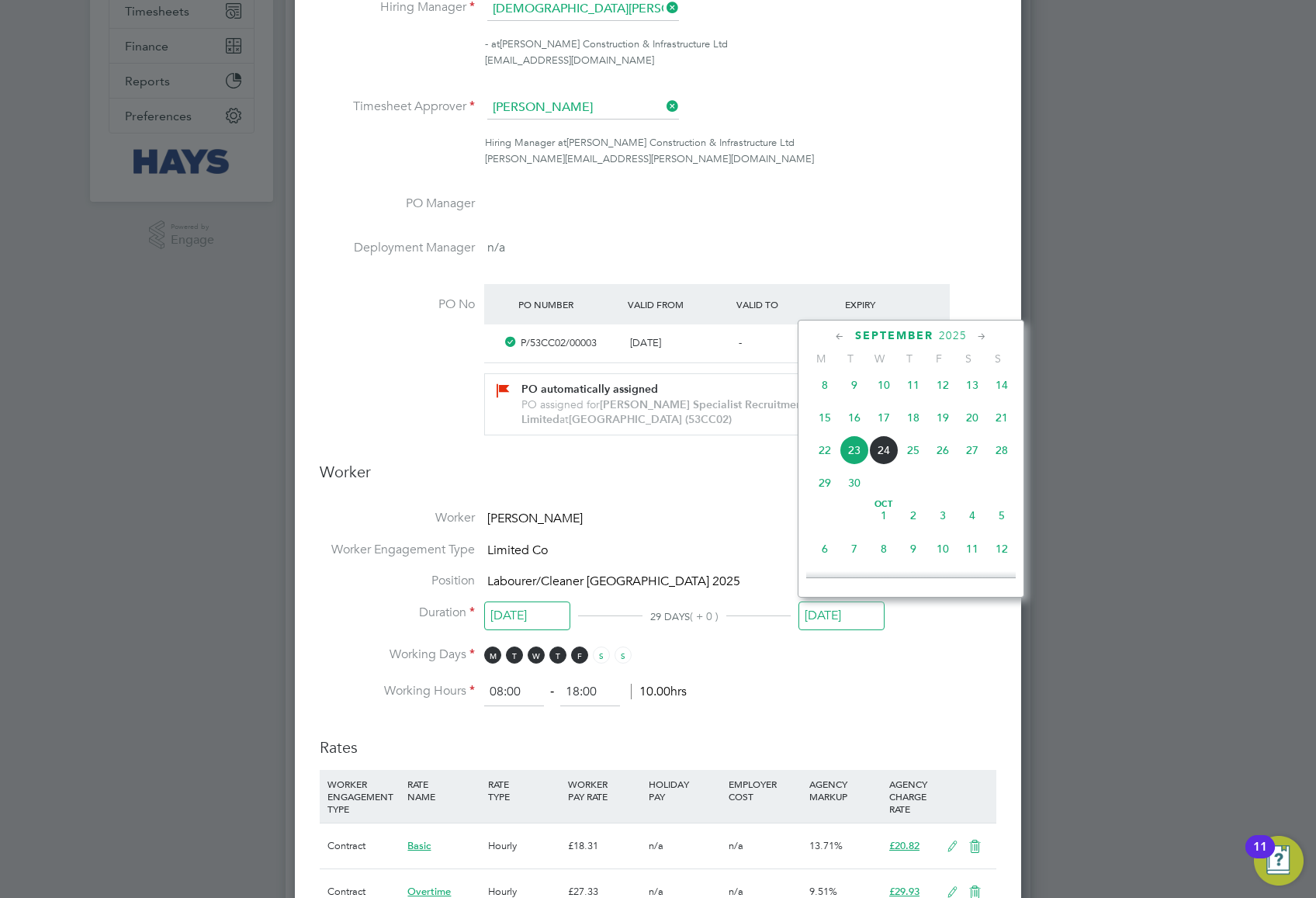
click at [944, 528] on span "3" at bounding box center [942, 516] width 29 height 29
type input "[DATE]"
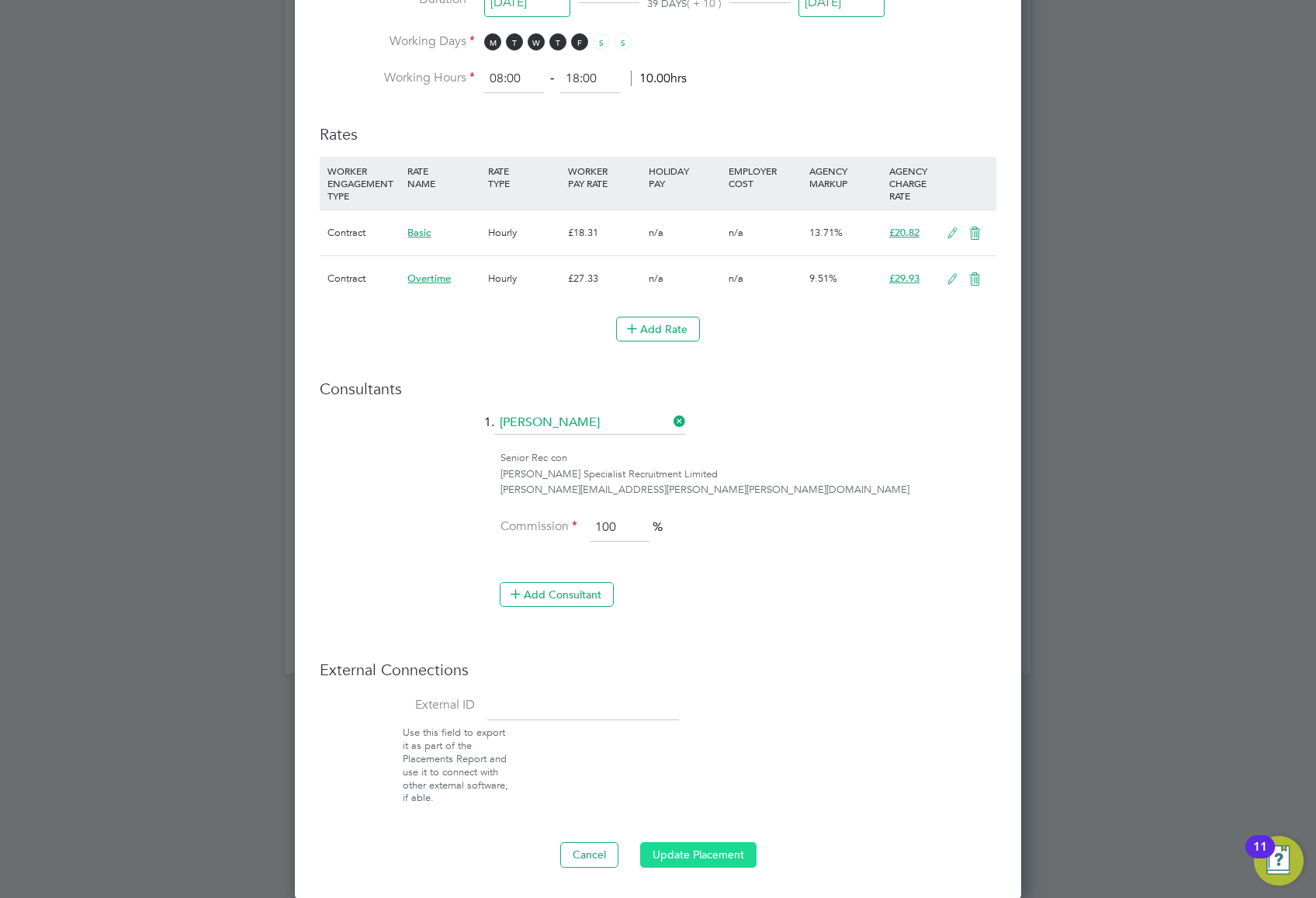
click at [679, 854] on button "Update Placement" at bounding box center [699, 855] width 116 height 25
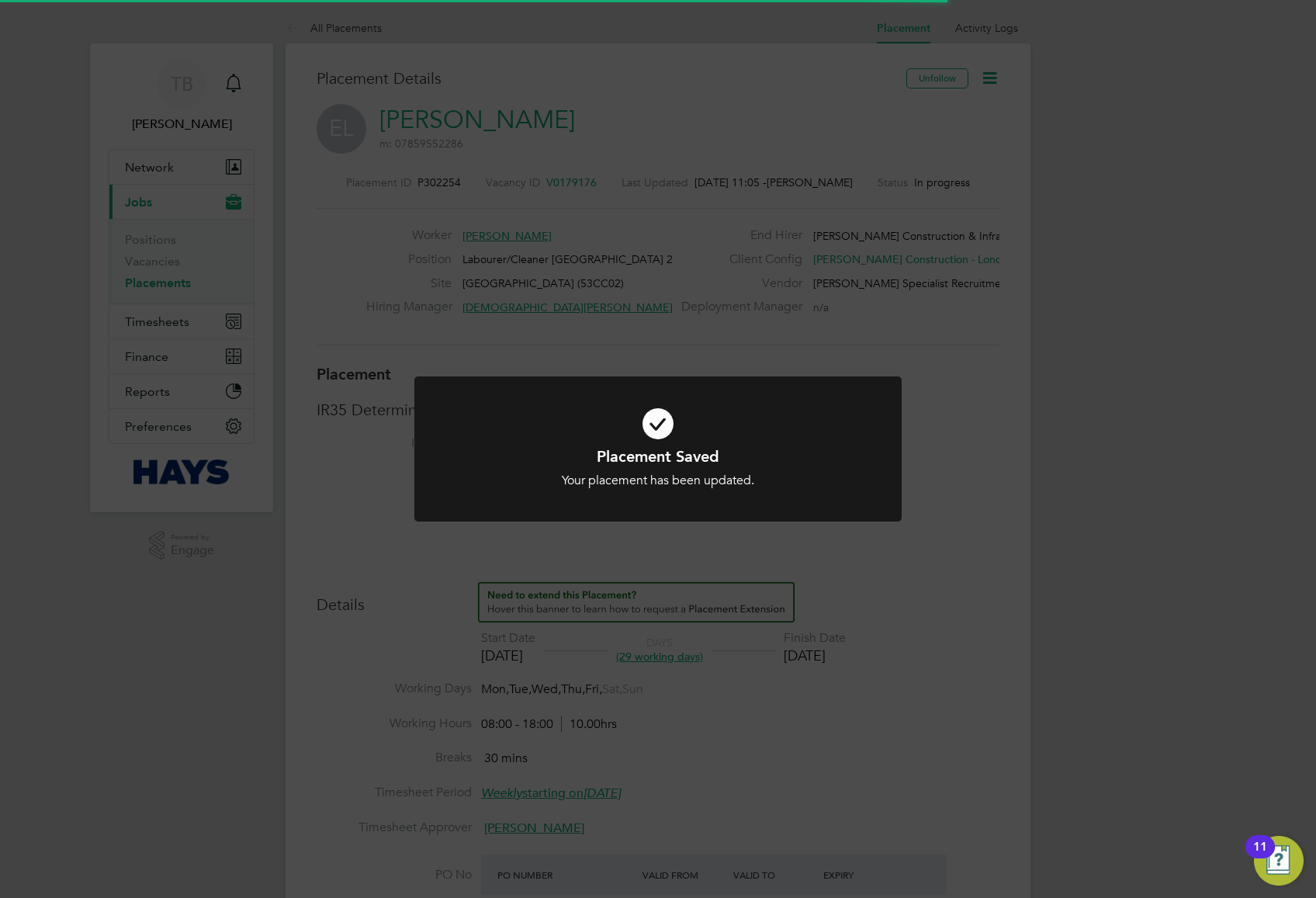
click at [1168, 173] on div "Placement Saved Your placement has been updated. Cancel Okay" at bounding box center [658, 449] width 1316 height 898
